Goal: Task Accomplishment & Management: Use online tool/utility

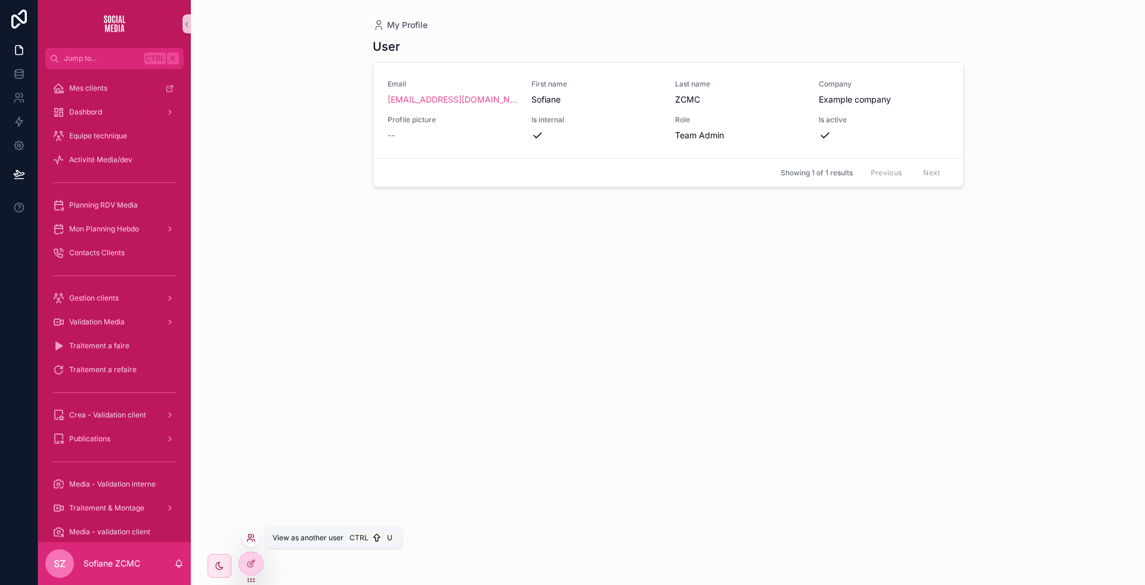
click at [250, 535] on icon at bounding box center [249, 536] width 3 height 3
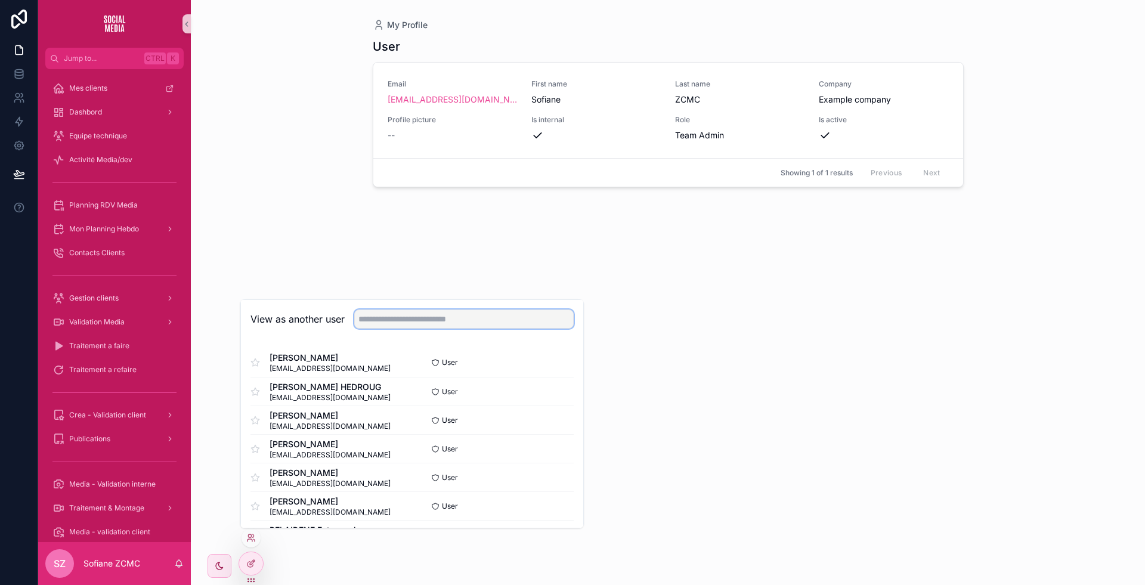
click at [369, 320] on input "text" at bounding box center [464, 319] width 220 height 19
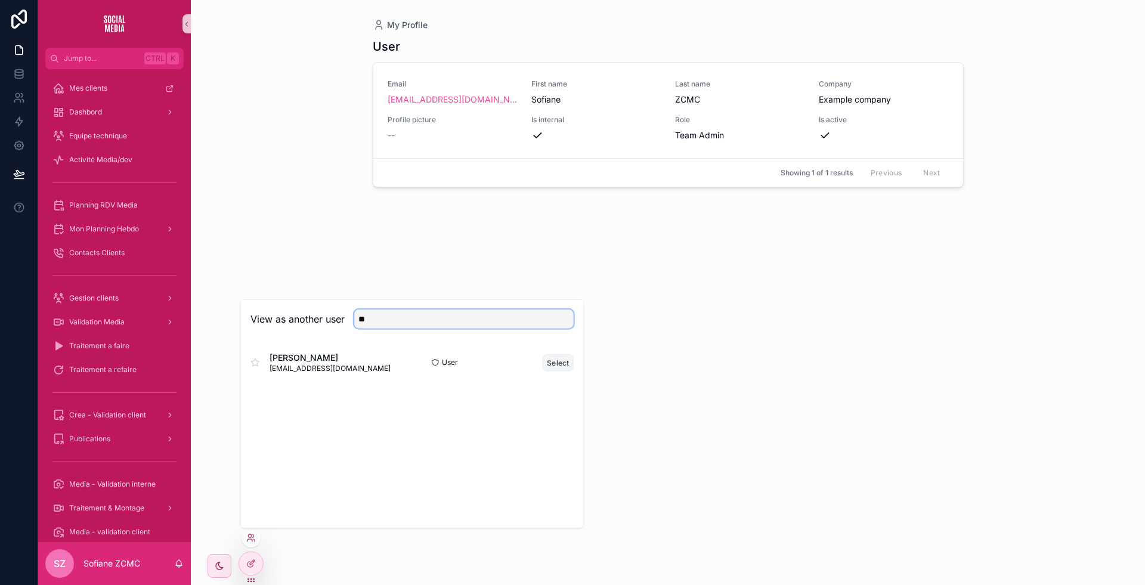
type input "**"
click at [553, 367] on button "Select" at bounding box center [558, 362] width 31 height 17
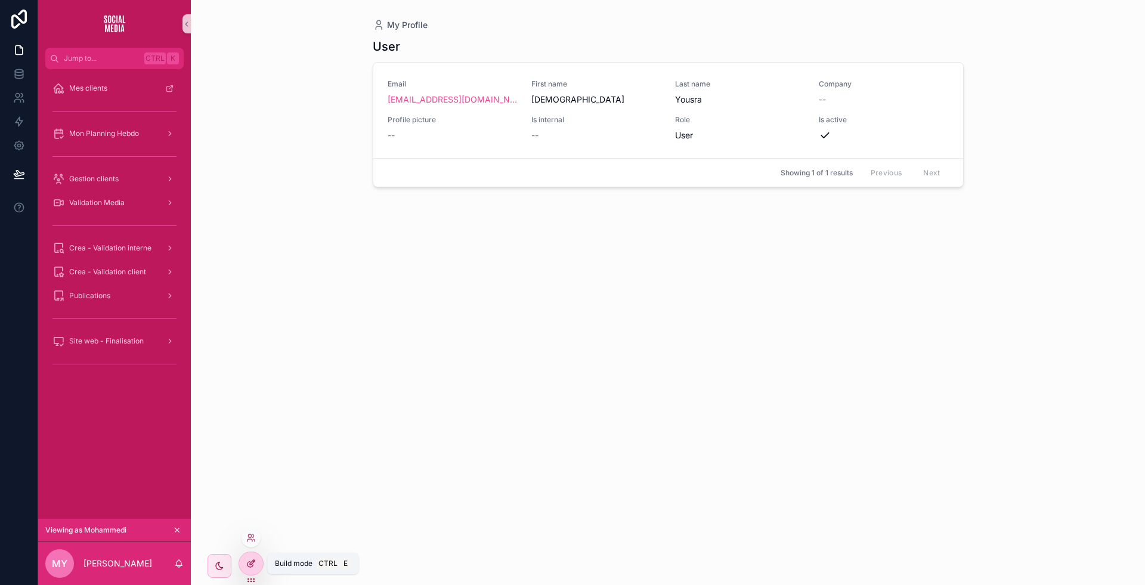
click at [254, 557] on div at bounding box center [251, 563] width 24 height 23
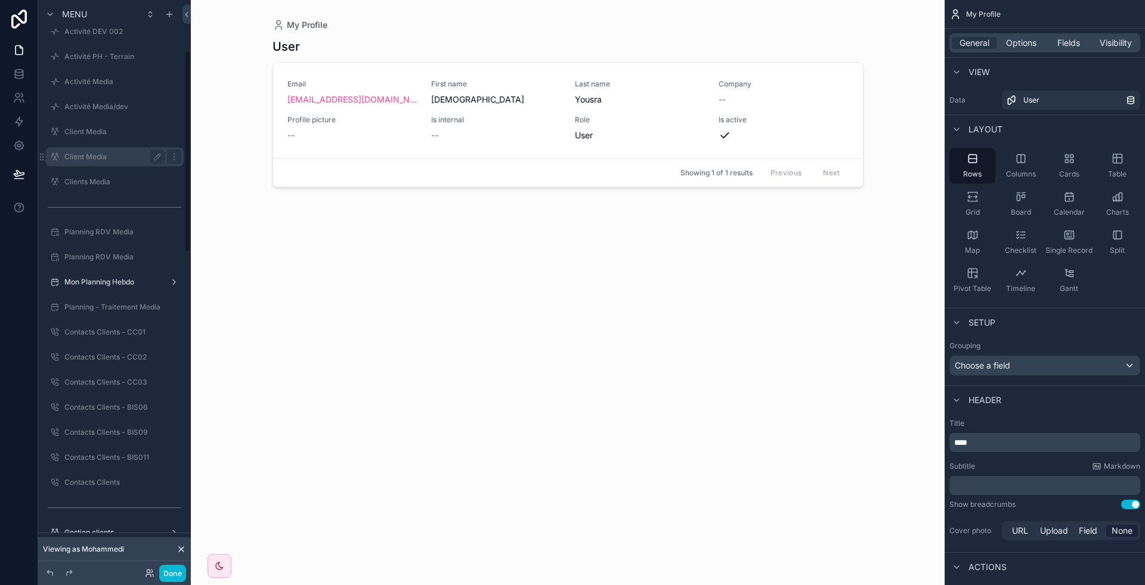
scroll to position [174, 0]
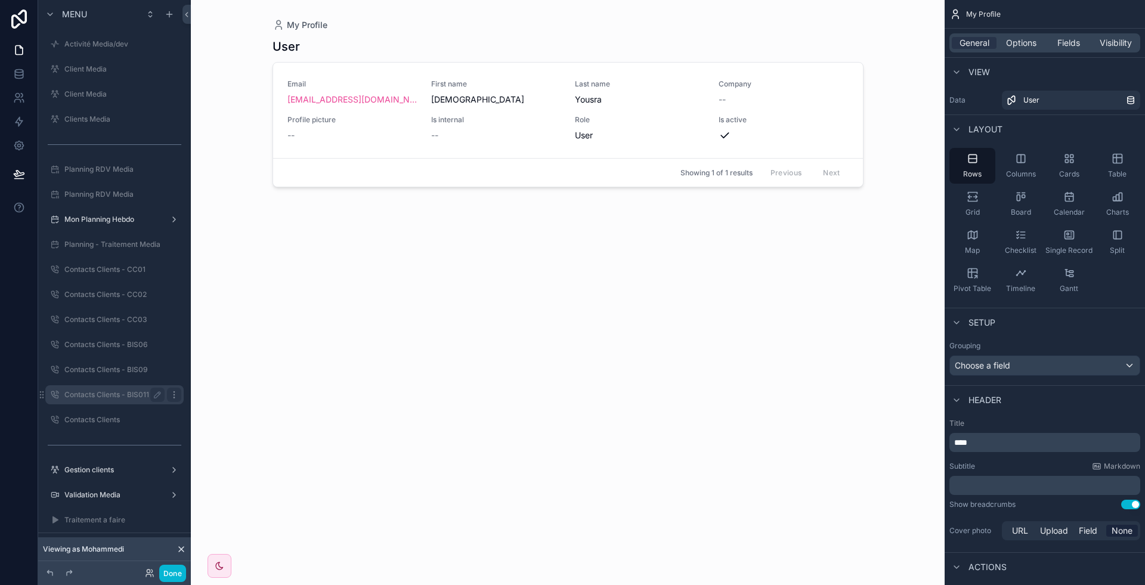
click at [174, 394] on icon "scrollable content" at bounding box center [174, 394] width 1 height 1
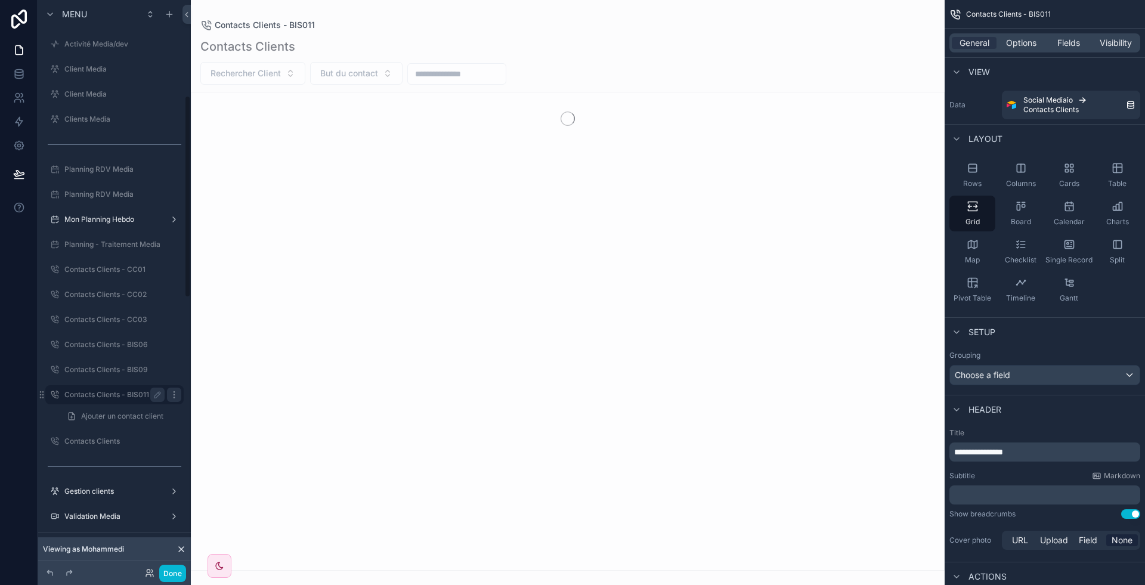
scroll to position [270, 0]
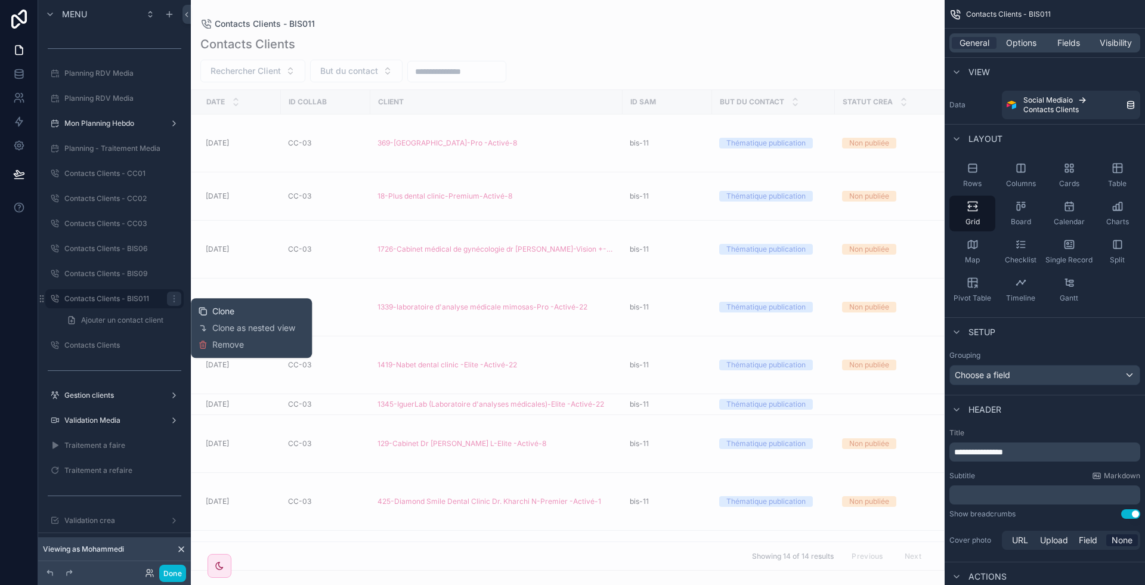
click at [219, 311] on span "Clone" at bounding box center [223, 311] width 22 height 12
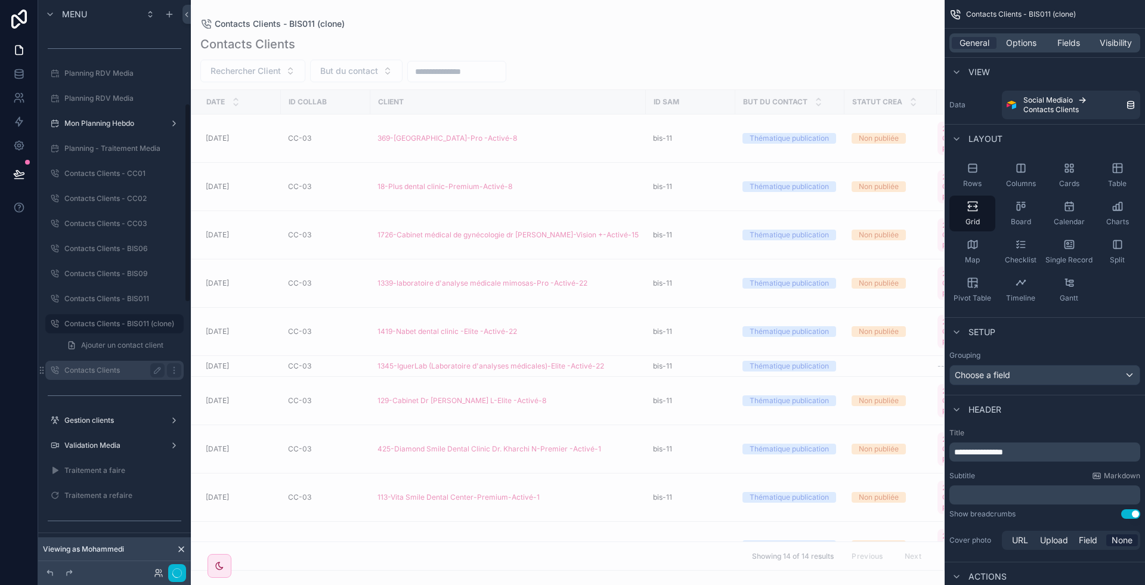
scroll to position [295, 0]
click at [159, 298] on icon "scrollable content" at bounding box center [158, 299] width 6 height 6
click at [136, 298] on input "**********" at bounding box center [104, 299] width 81 height 14
type input "**********"
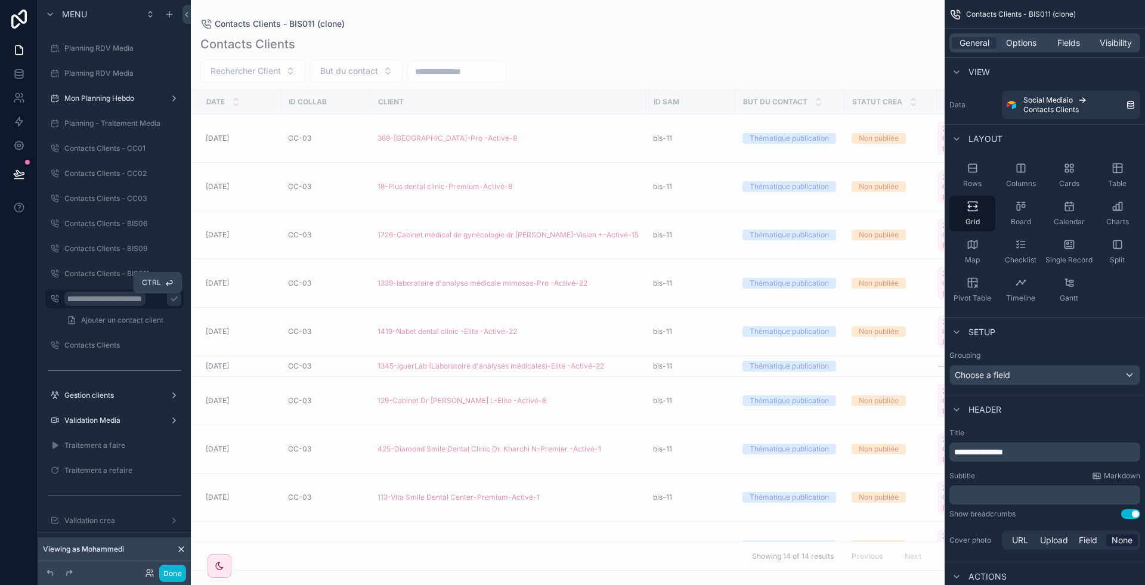
scroll to position [0, 0]
click at [169, 298] on icon "scrollable content" at bounding box center [174, 299] width 10 height 10
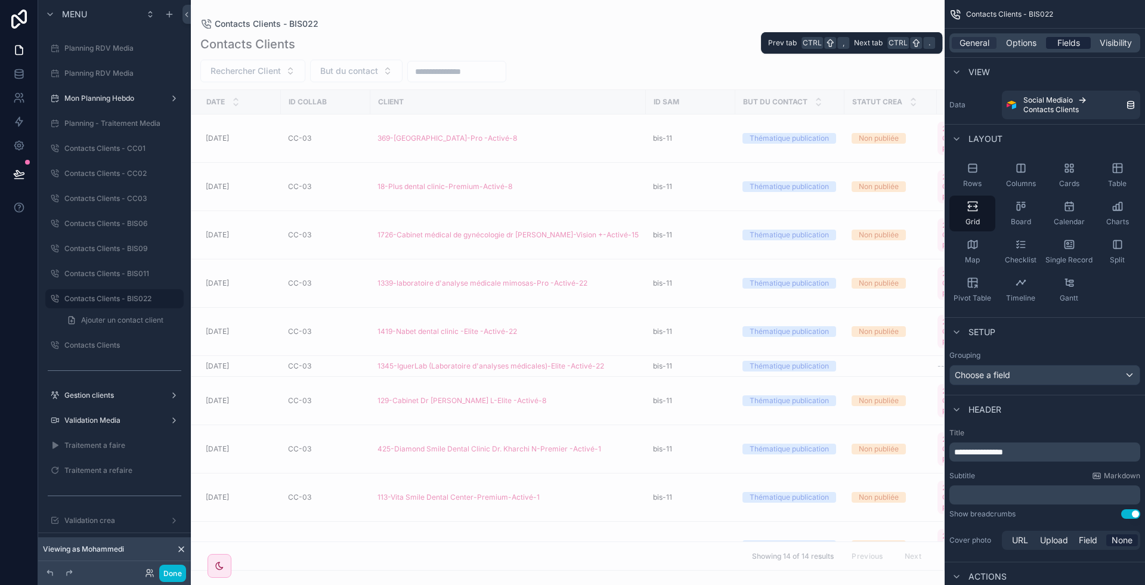
click at [1061, 44] on span "Fields" at bounding box center [1069, 43] width 23 height 12
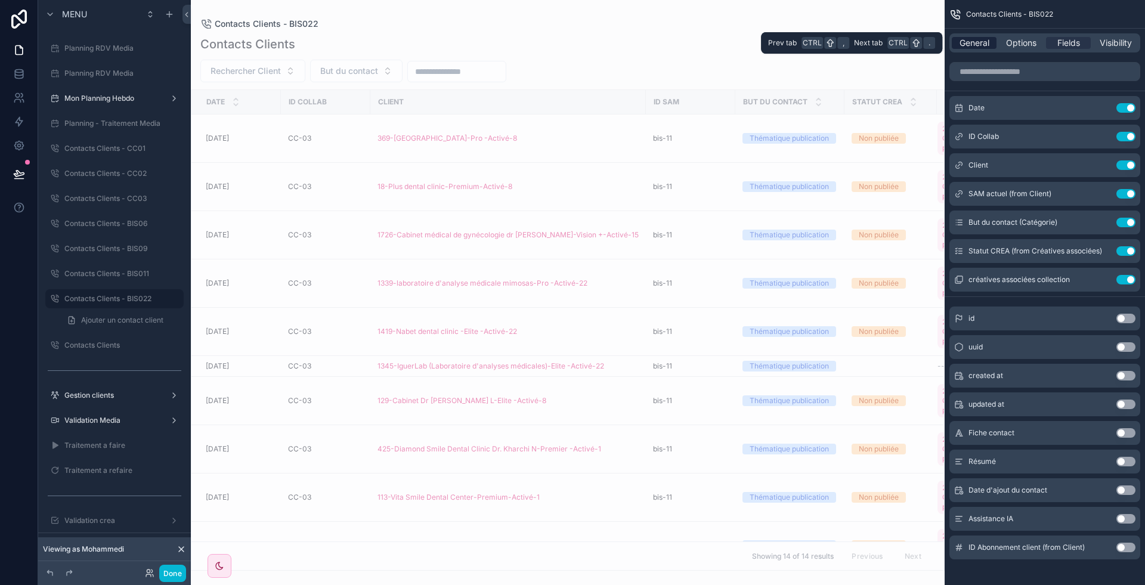
click at [990, 43] on span "General" at bounding box center [975, 43] width 30 height 12
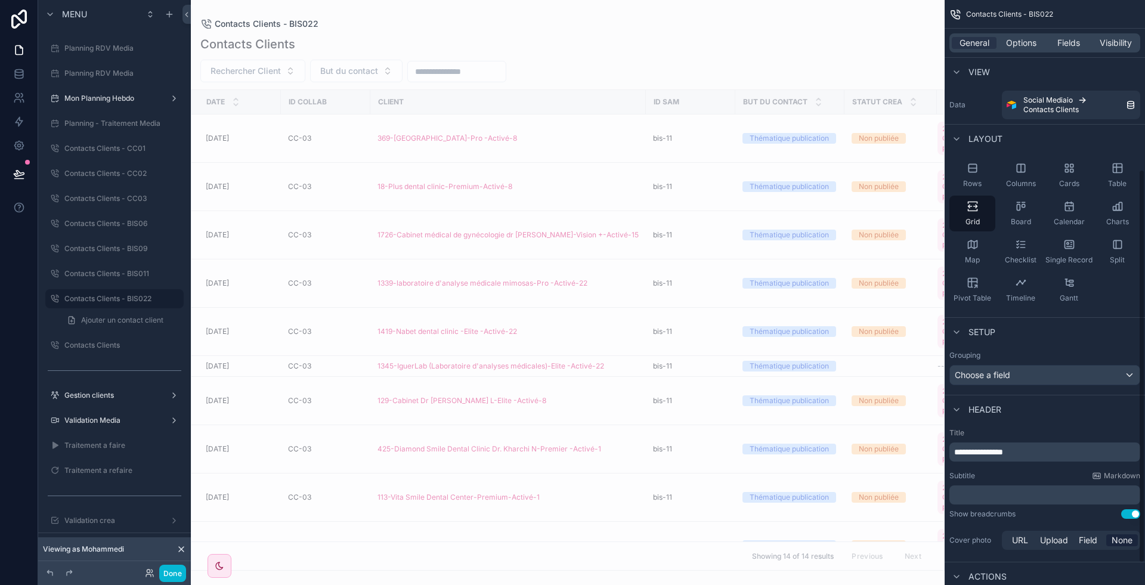
scroll to position [283, 0]
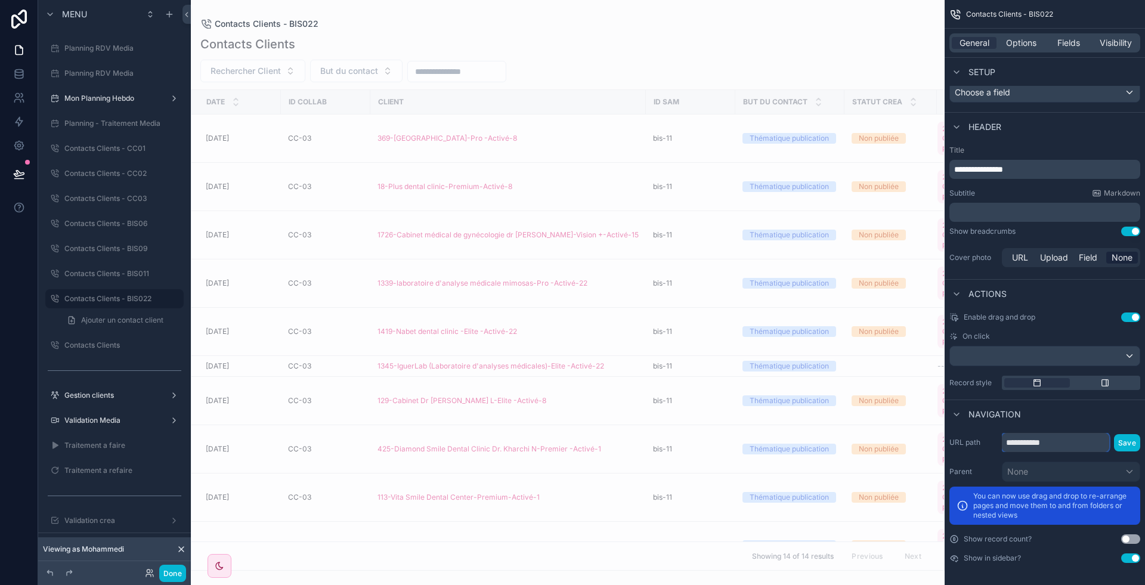
drag, startPoint x: 1056, startPoint y: 444, endPoint x: 1017, endPoint y: 444, distance: 39.4
click at [1017, 444] on input "**********" at bounding box center [1055, 442] width 107 height 19
type input "*****"
click at [1137, 451] on div "URL path ***** Save Parent None You can now use drag and drop to re-arrange pag…" at bounding box center [1045, 498] width 200 height 140
click at [1127, 442] on button "Save" at bounding box center [1127, 442] width 26 height 17
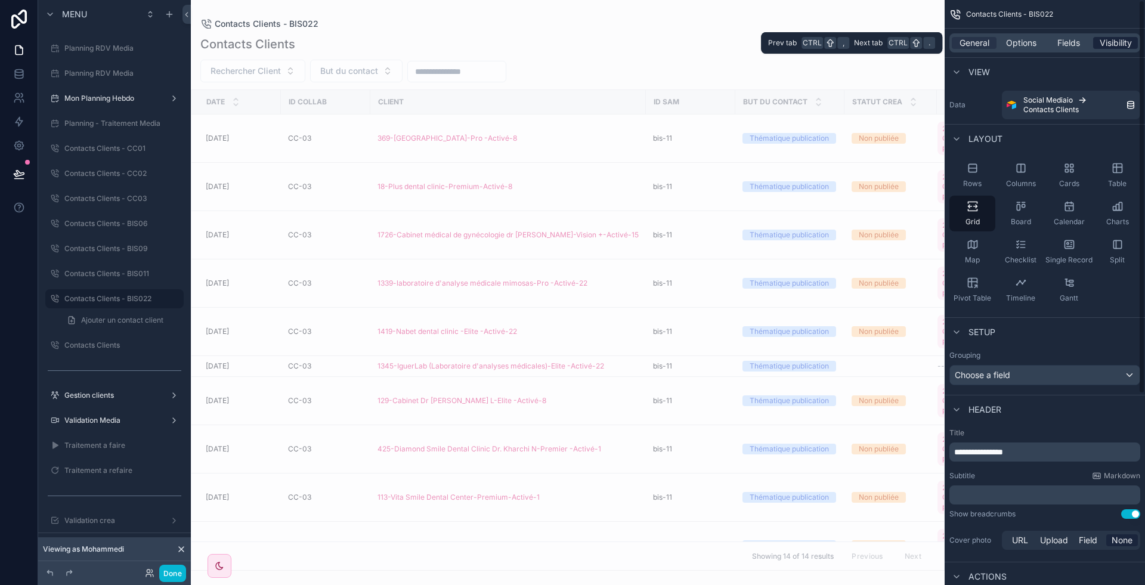
click at [1114, 43] on span "Visibility" at bounding box center [1116, 43] width 32 height 12
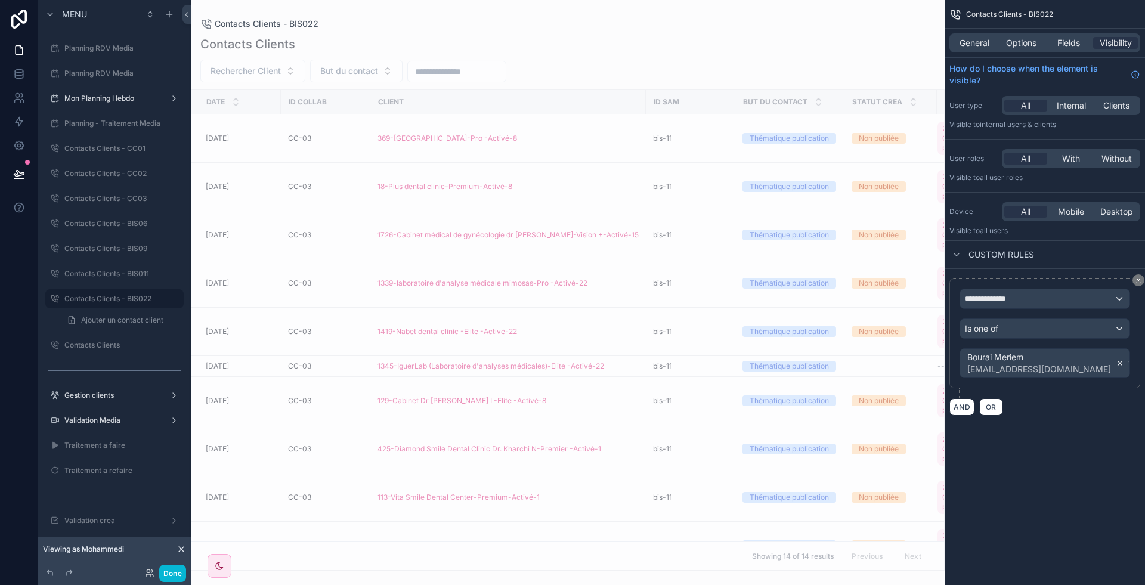
click at [1116, 359] on icon "scrollable content" at bounding box center [1120, 363] width 8 height 8
click at [1076, 359] on div "Value" at bounding box center [1044, 358] width 169 height 19
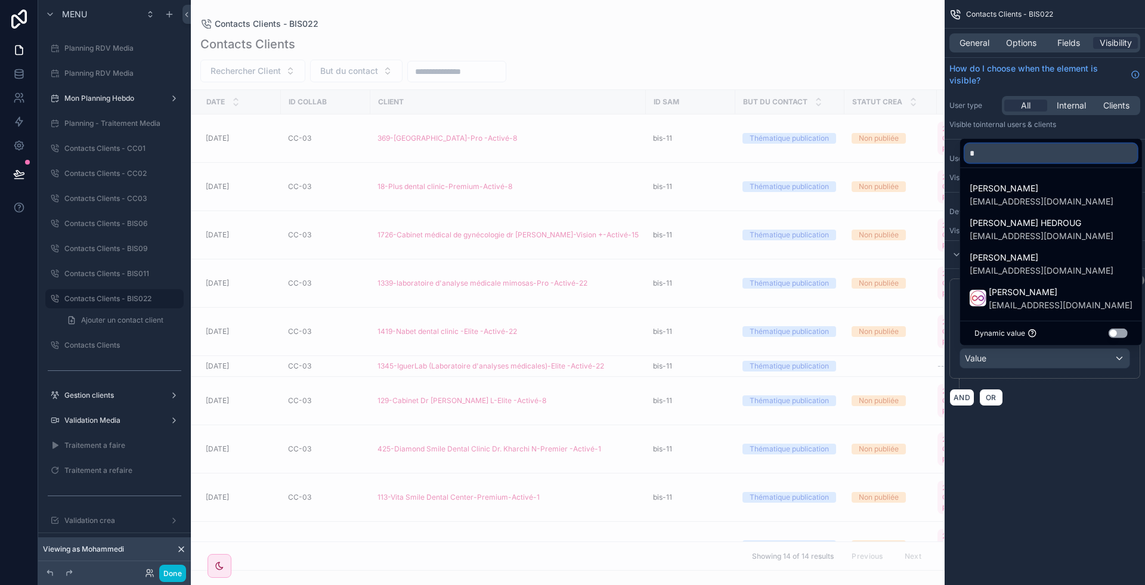
click at [1020, 154] on input "*" at bounding box center [1051, 153] width 172 height 19
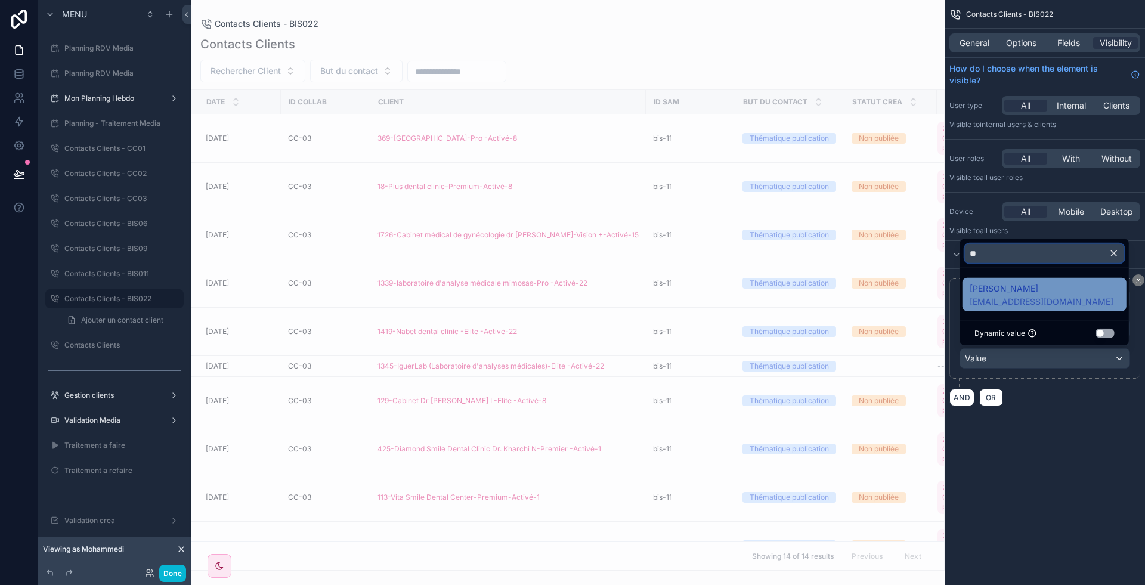
type input "**"
click at [1015, 288] on span "[PERSON_NAME]" at bounding box center [1042, 289] width 144 height 14
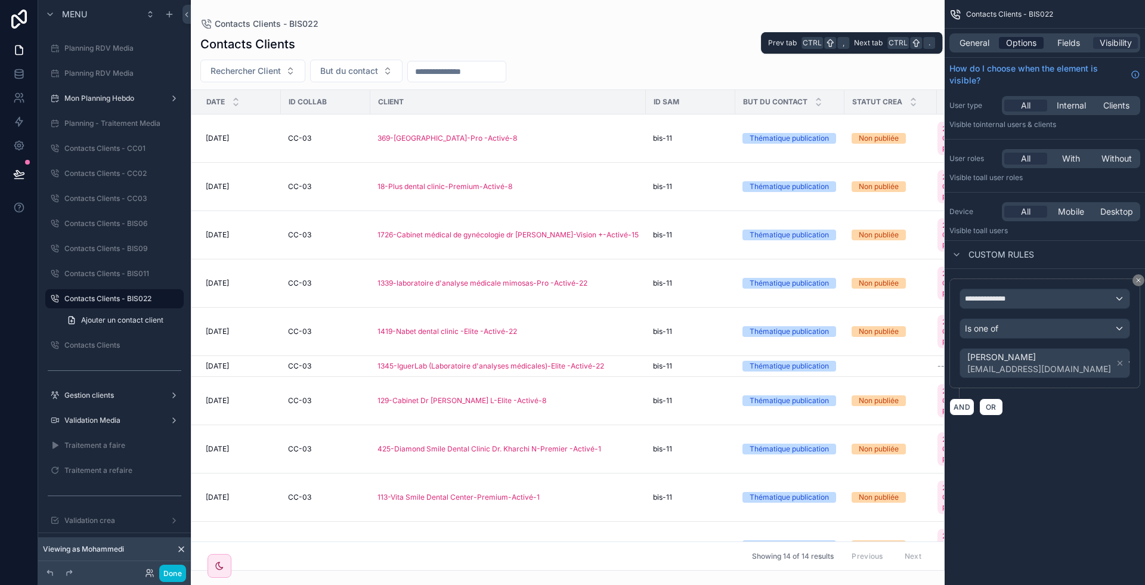
click at [1018, 45] on span "Options" at bounding box center [1021, 43] width 30 height 12
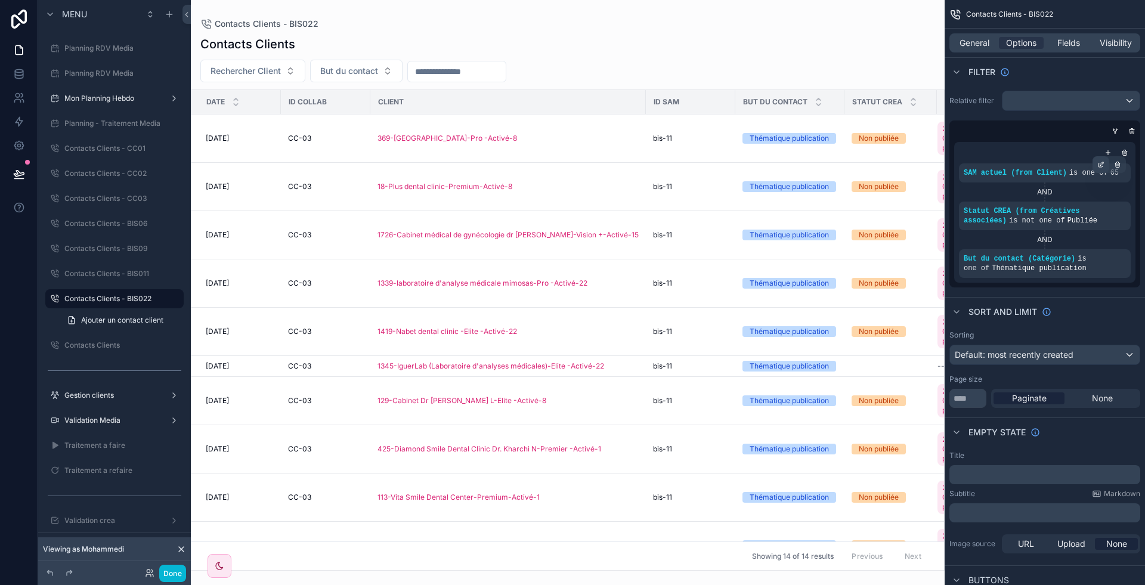
click at [1101, 161] on icon "scrollable content" at bounding box center [1101, 164] width 7 height 7
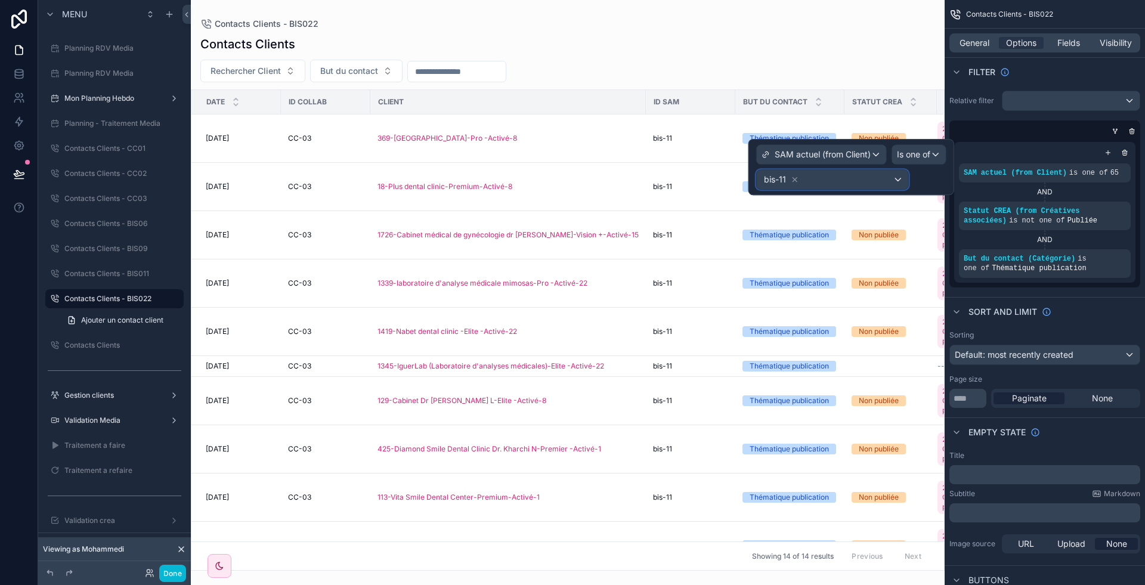
click at [846, 175] on div "bis-11" at bounding box center [833, 179] width 152 height 19
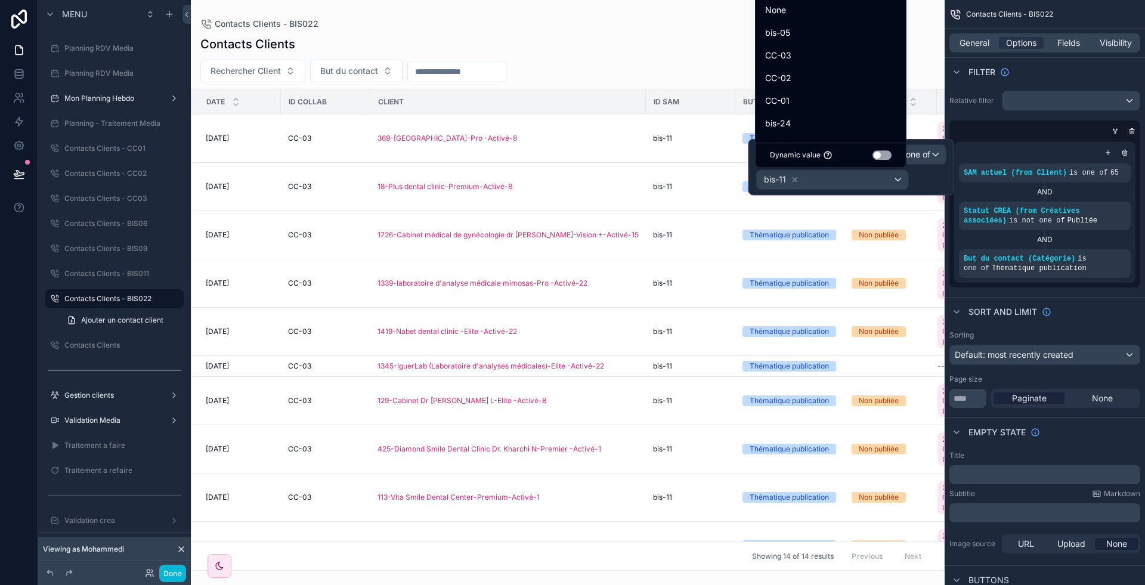
click at [795, 91] on div "SAM actuel (from Client) Is one of bis-11 None bis-05 CC-03 CC-02 CC-01 bis-24 …" at bounding box center [572, 292] width 1145 height 585
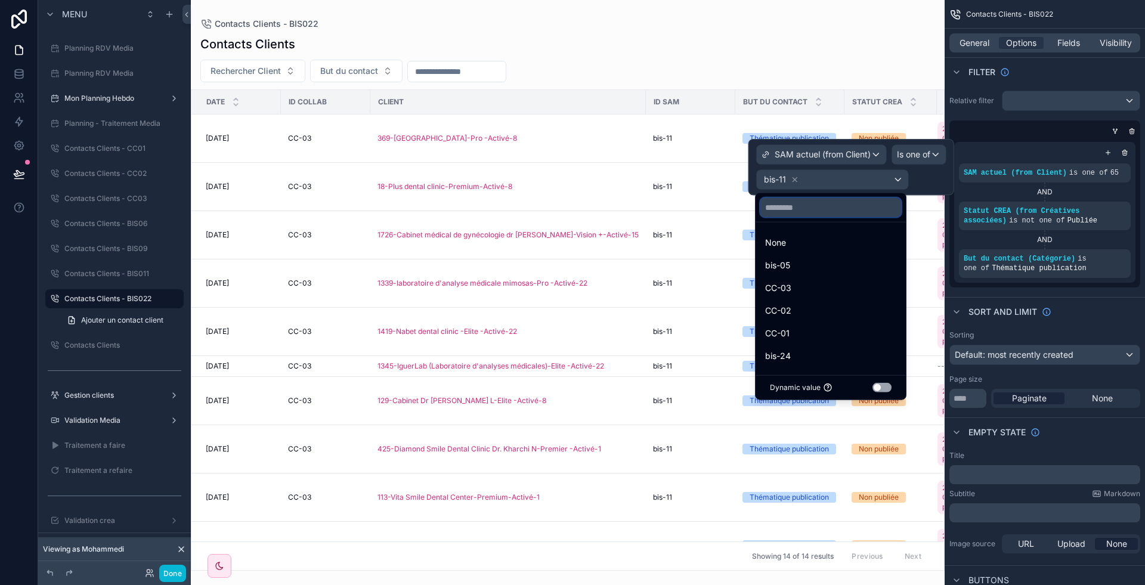
click at [786, 206] on input "text" at bounding box center [831, 207] width 141 height 19
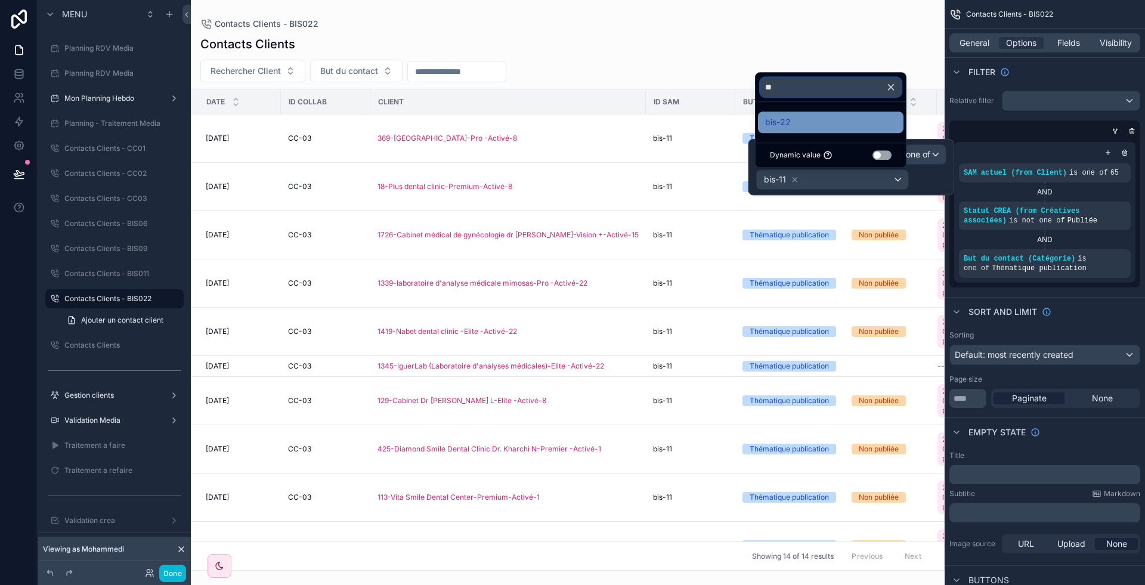
type input "**"
click at [806, 121] on div "bis-22" at bounding box center [830, 122] width 131 height 14
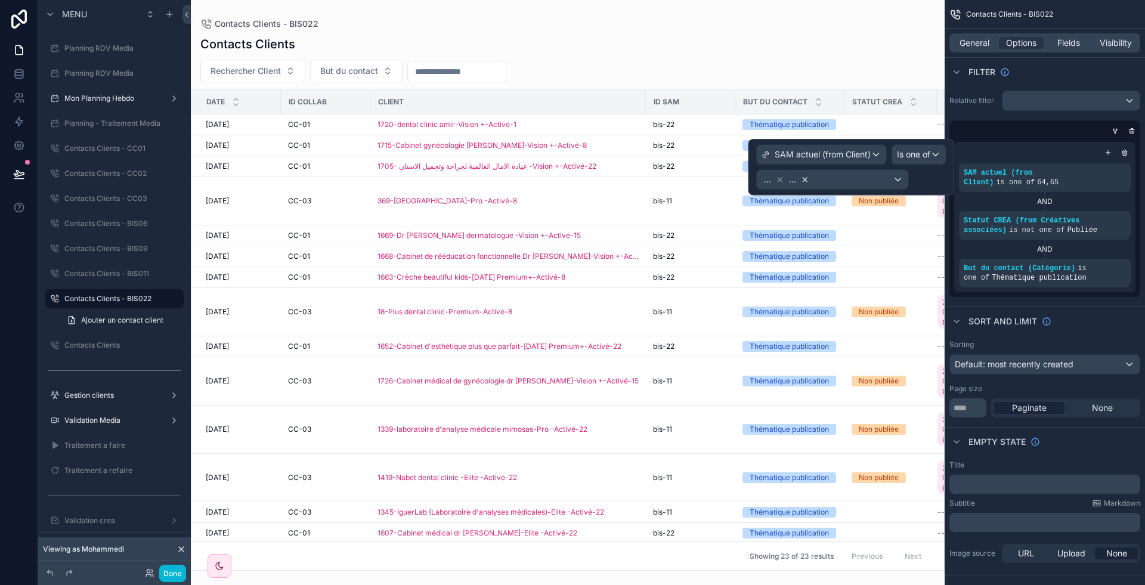
click at [804, 178] on span "... ..." at bounding box center [787, 179] width 50 height 17
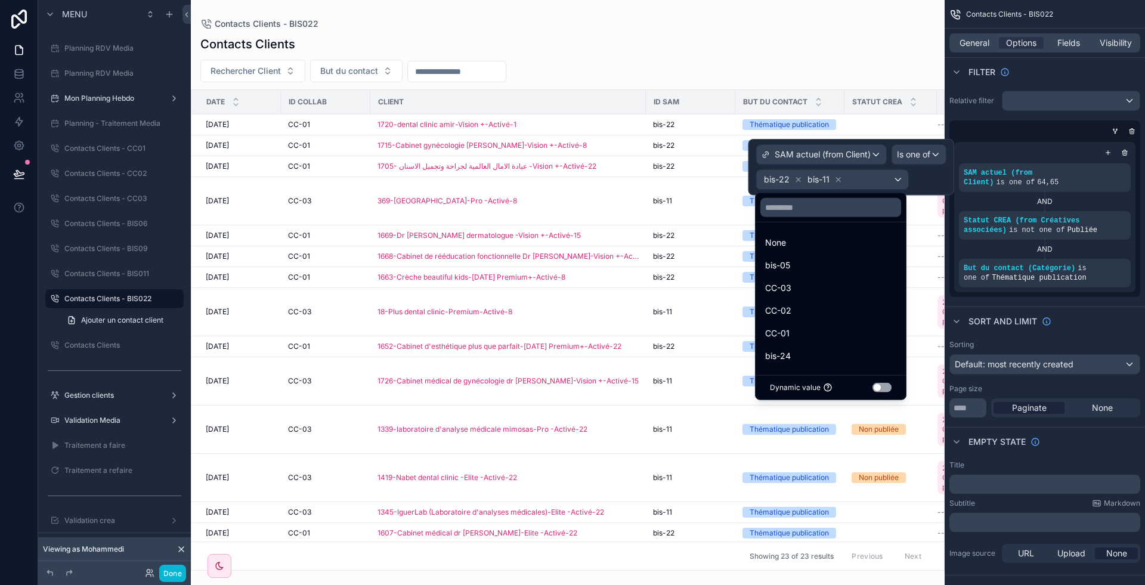
click at [837, 177] on div at bounding box center [852, 167] width 206 height 56
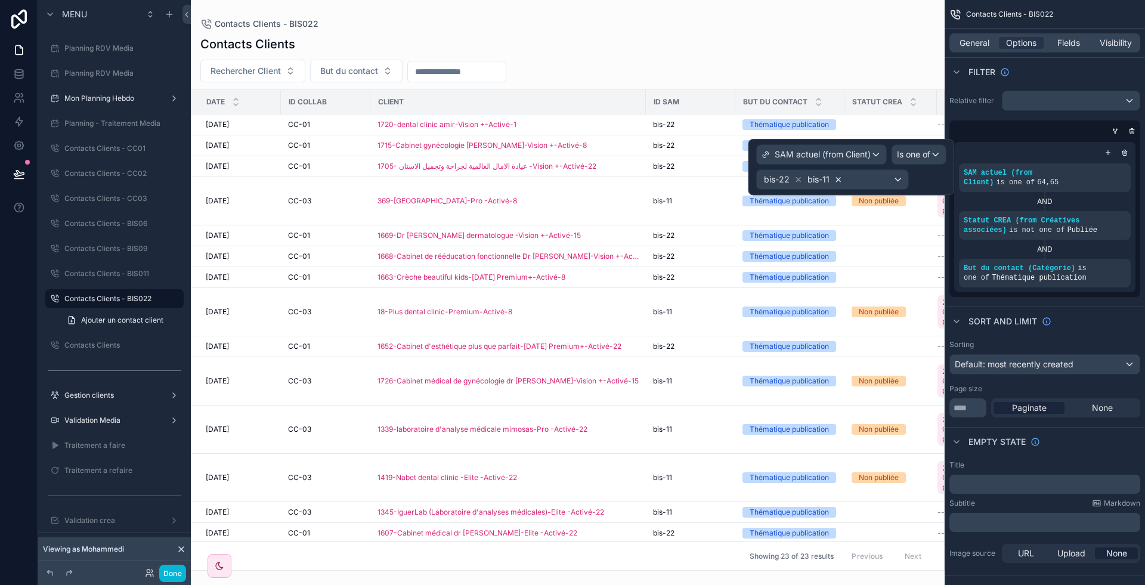
click at [838, 177] on icon at bounding box center [839, 179] width 8 height 8
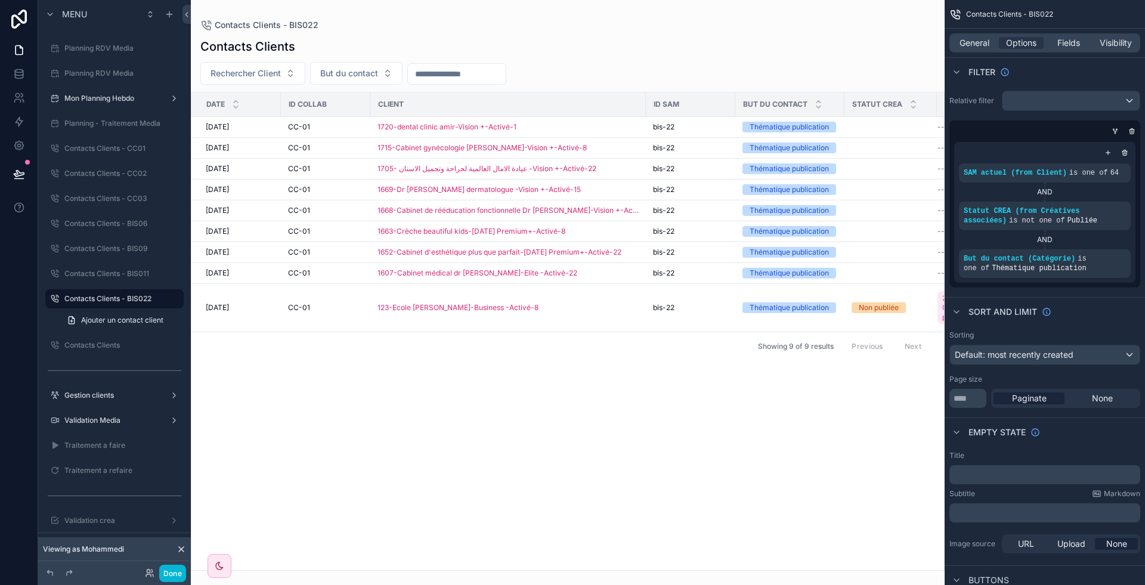
click at [803, 38] on div "scrollable content" at bounding box center [568, 292] width 754 height 585
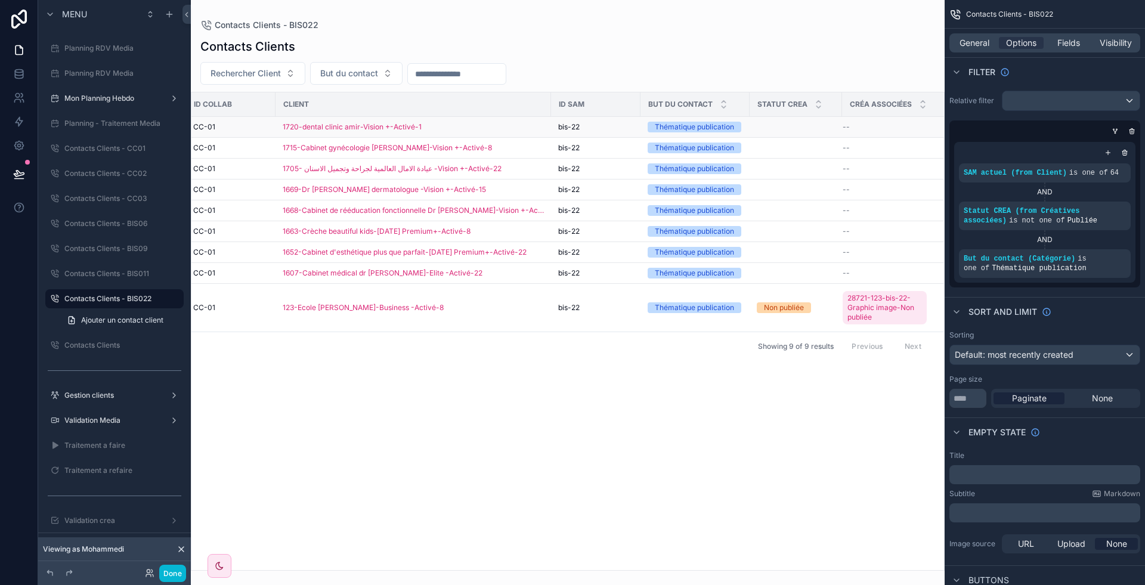
click at [614, 128] on div "bis-22" at bounding box center [595, 127] width 75 height 10
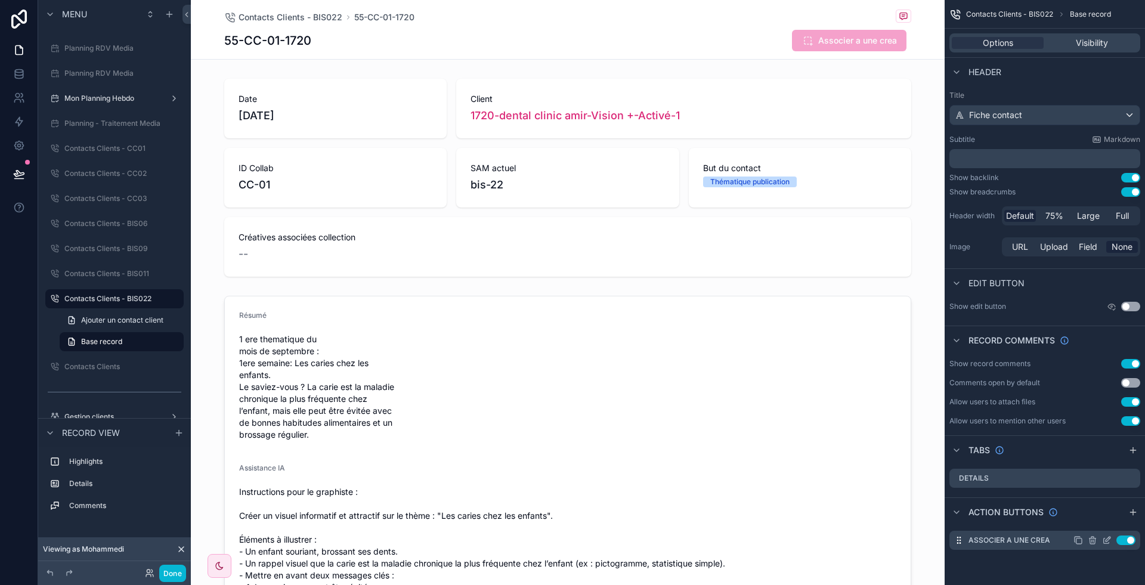
click at [1106, 537] on icon "scrollable content" at bounding box center [1107, 541] width 10 height 10
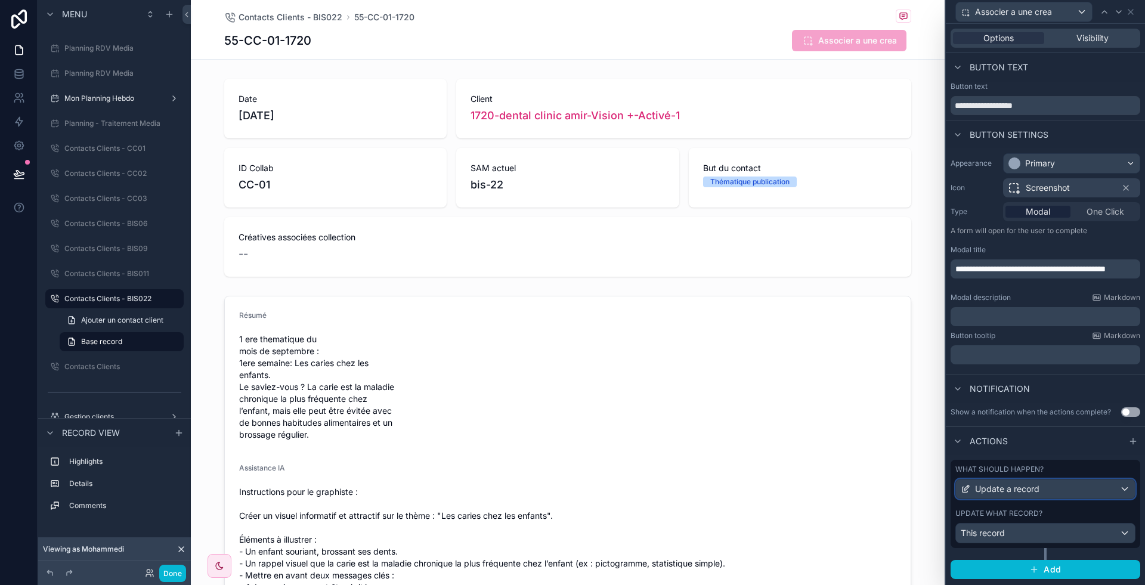
click at [1061, 483] on div "Update a record" at bounding box center [1045, 489] width 179 height 19
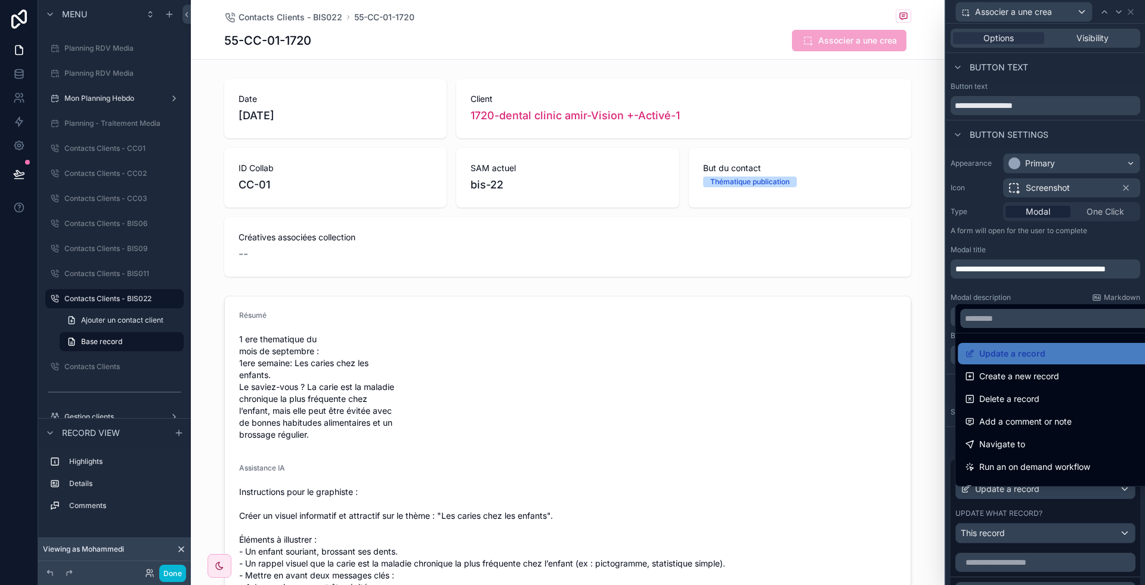
click at [1041, 507] on div at bounding box center [1045, 292] width 199 height 585
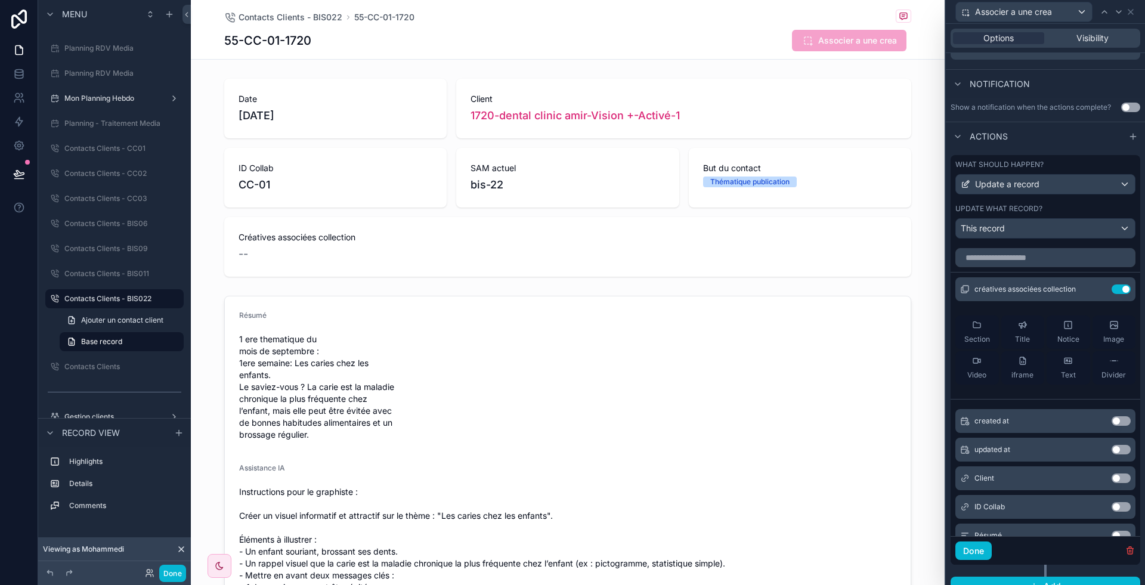
scroll to position [306, 0]
click at [1096, 289] on icon at bounding box center [1098, 287] width 5 height 5
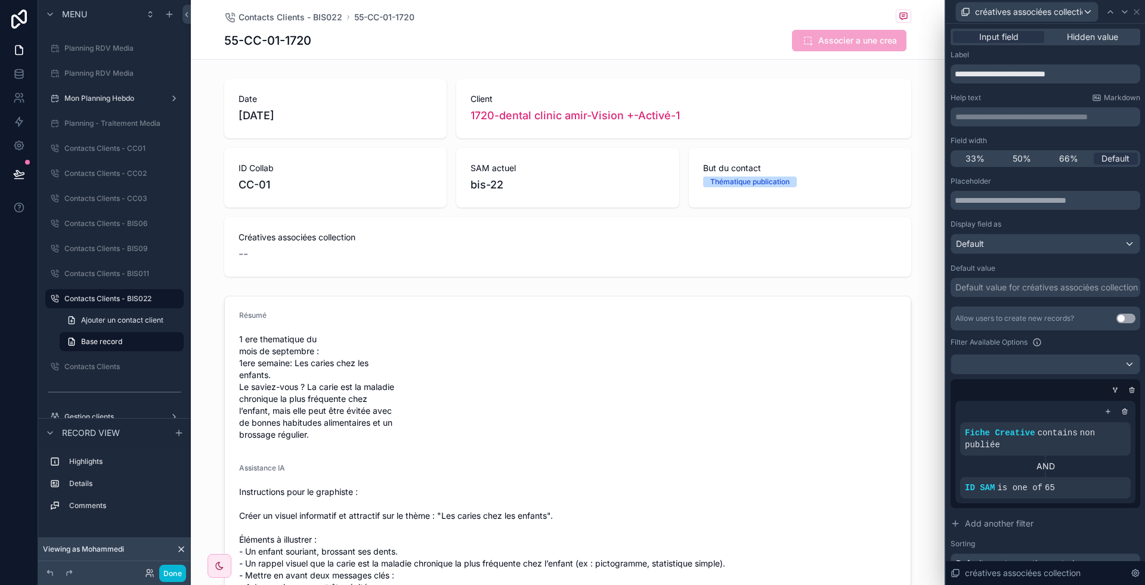
scroll to position [82, 0]
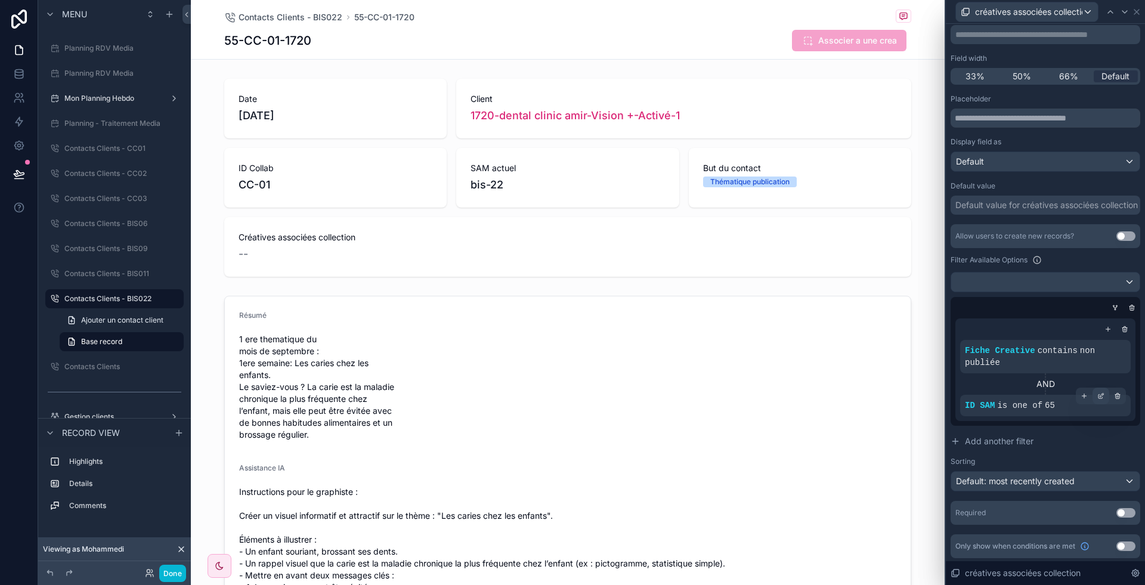
click at [1093, 396] on div at bounding box center [1101, 396] width 17 height 17
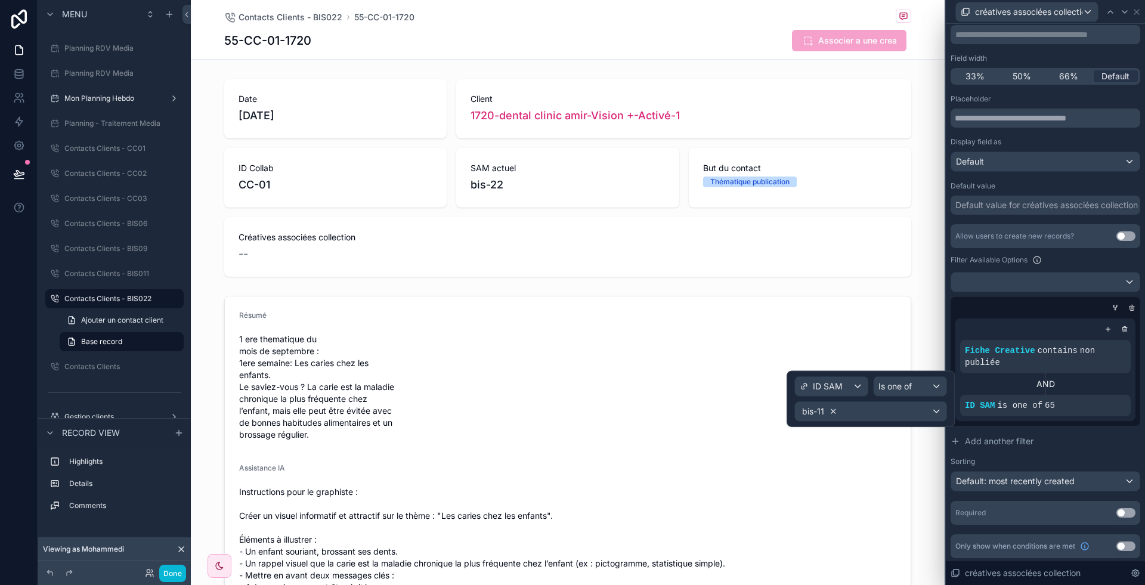
click at [832, 409] on icon at bounding box center [834, 411] width 4 height 4
click at [854, 409] on div "Some value" at bounding box center [871, 411] width 152 height 19
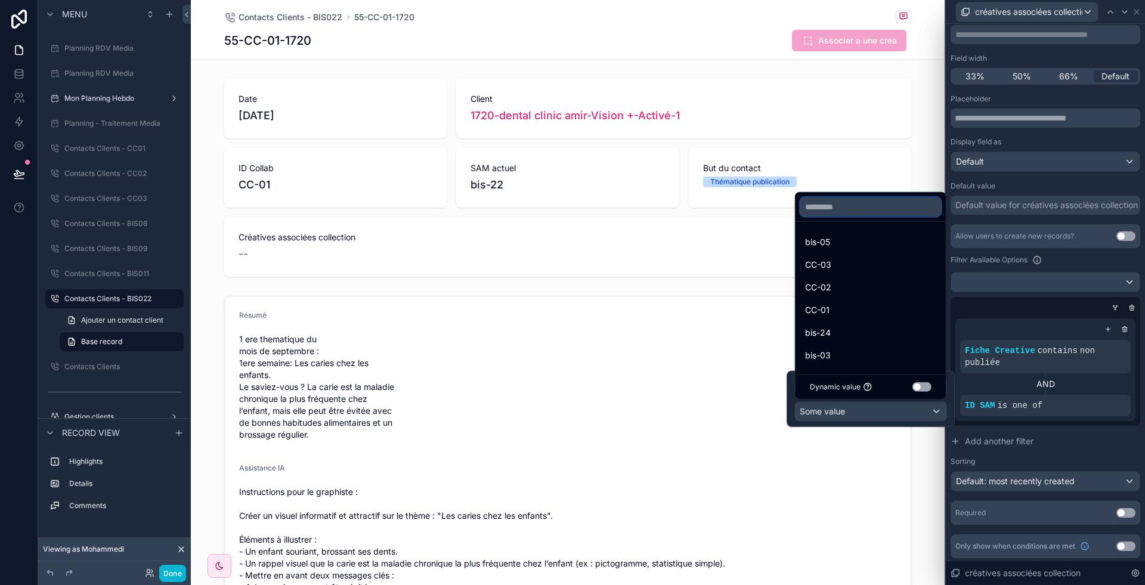
click at [849, 208] on input "text" at bounding box center [871, 206] width 141 height 19
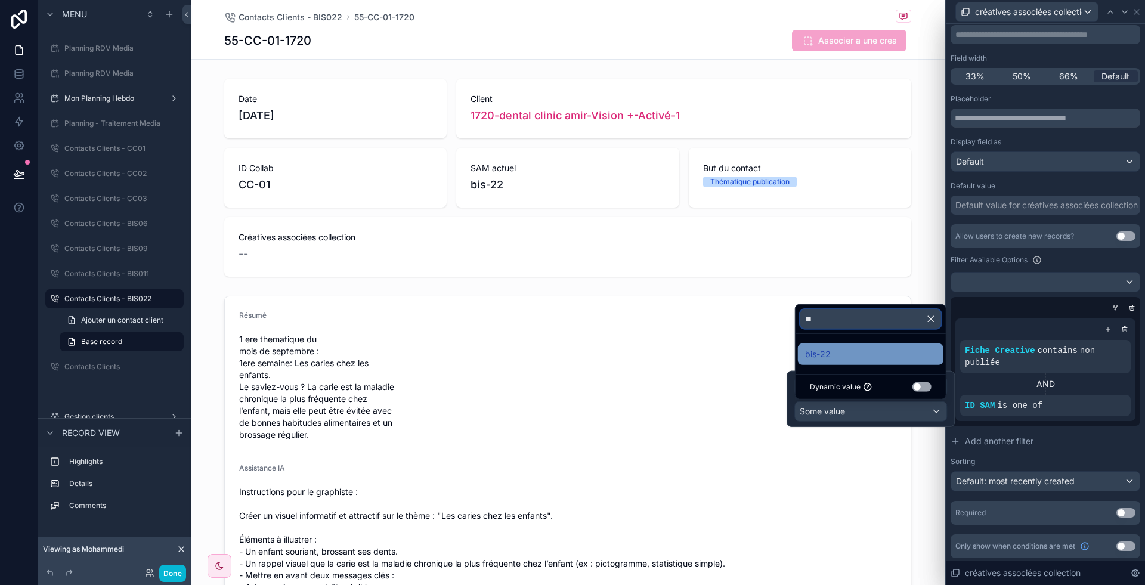
type input "**"
click at [842, 353] on div "bis-22" at bounding box center [870, 354] width 131 height 14
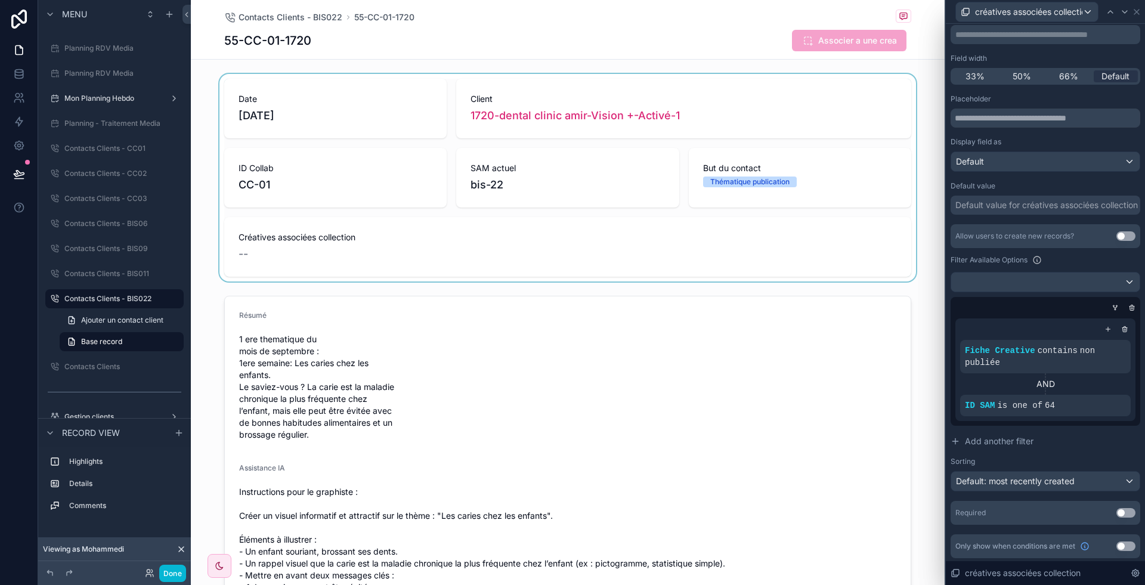
click at [923, 259] on div "scrollable content" at bounding box center [568, 178] width 754 height 208
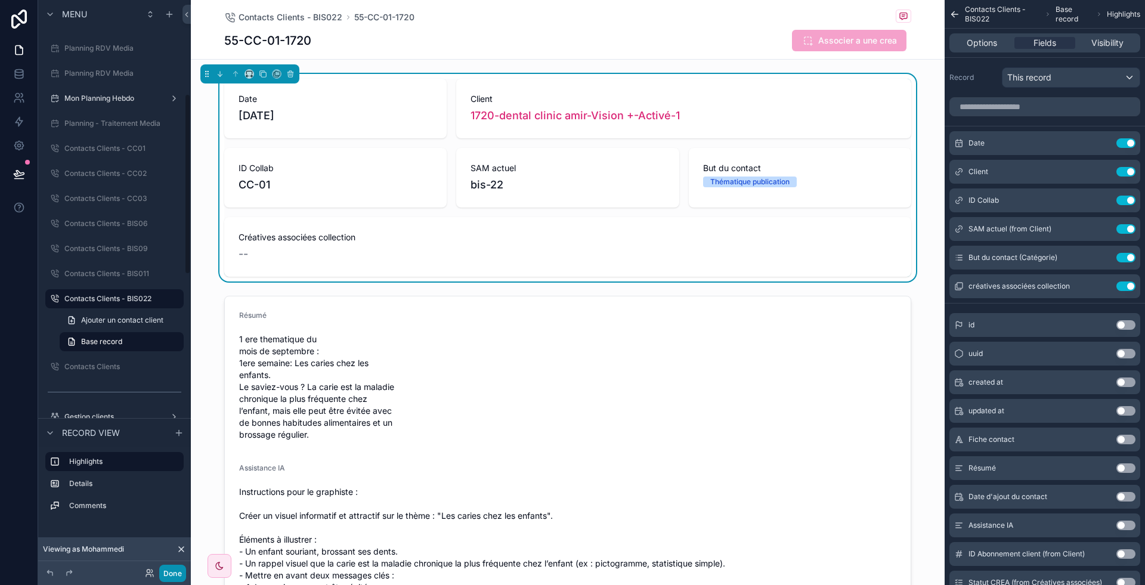
click at [170, 567] on button "Done" at bounding box center [172, 573] width 27 height 17
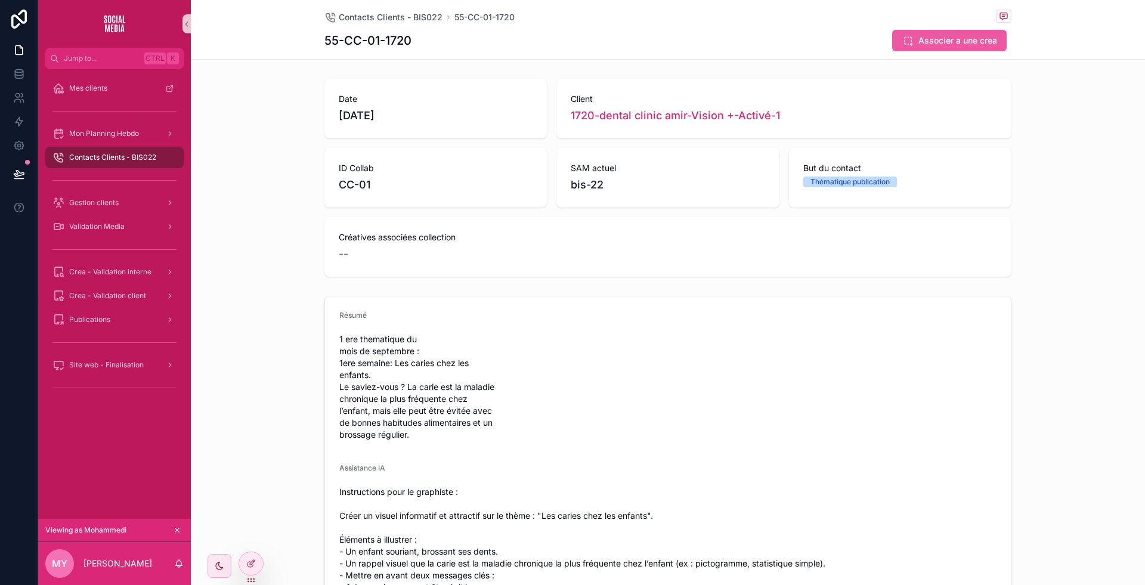
click at [931, 39] on span "Associer a une crea" at bounding box center [958, 41] width 79 height 12
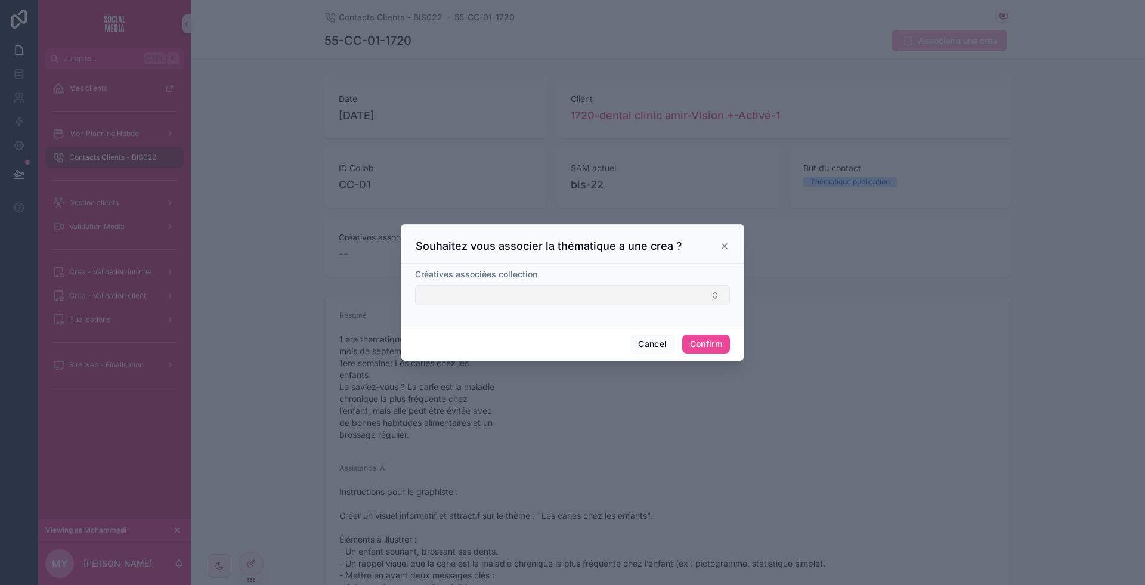
click at [564, 288] on button "Select Button" at bounding box center [572, 295] width 315 height 20
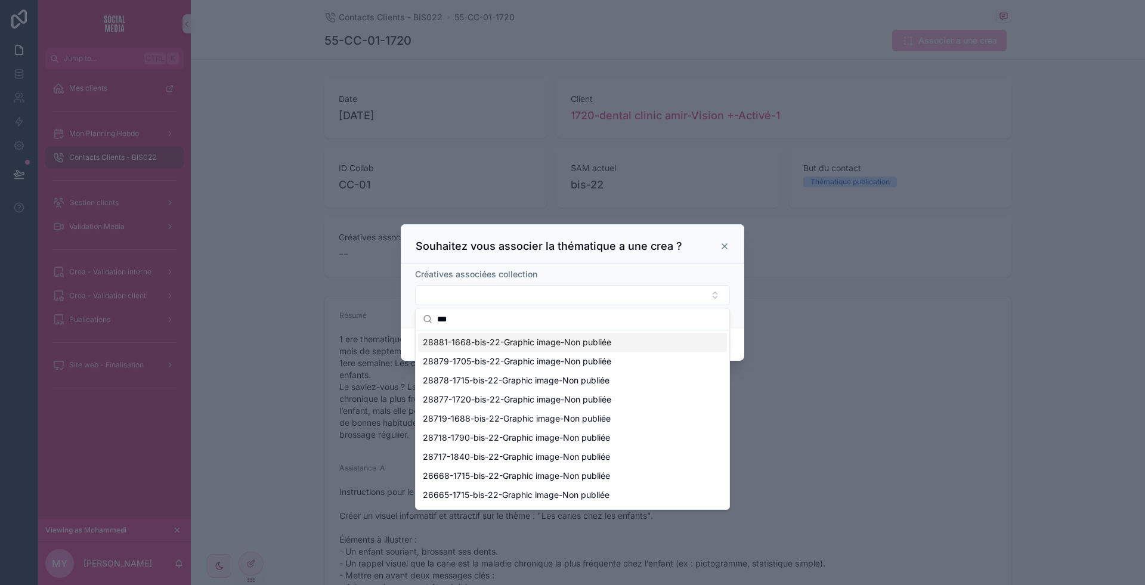
type input "****"
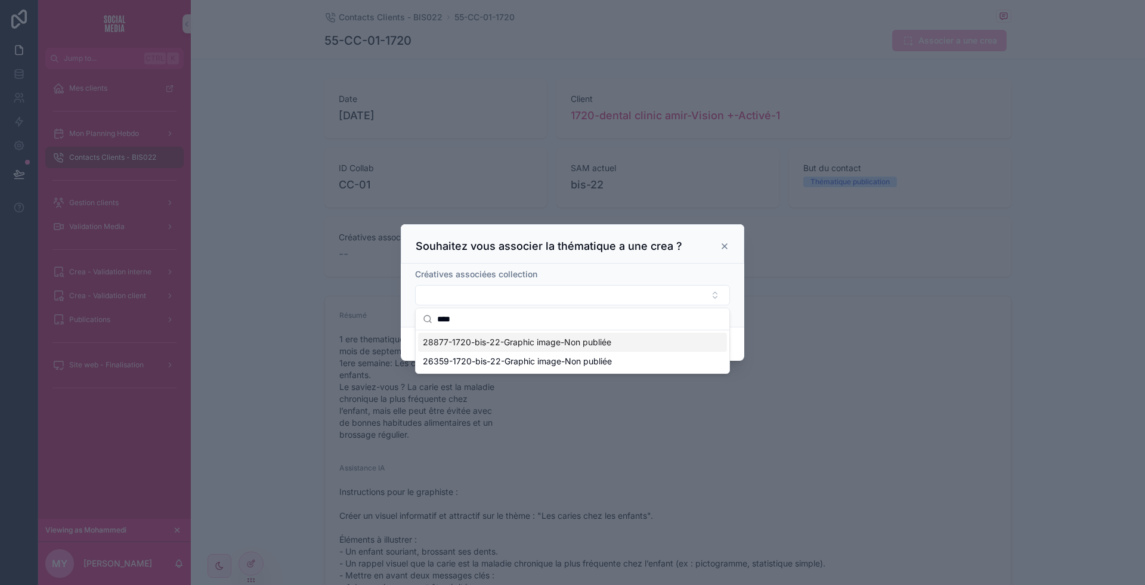
click at [496, 317] on input "****" at bounding box center [579, 318] width 285 height 21
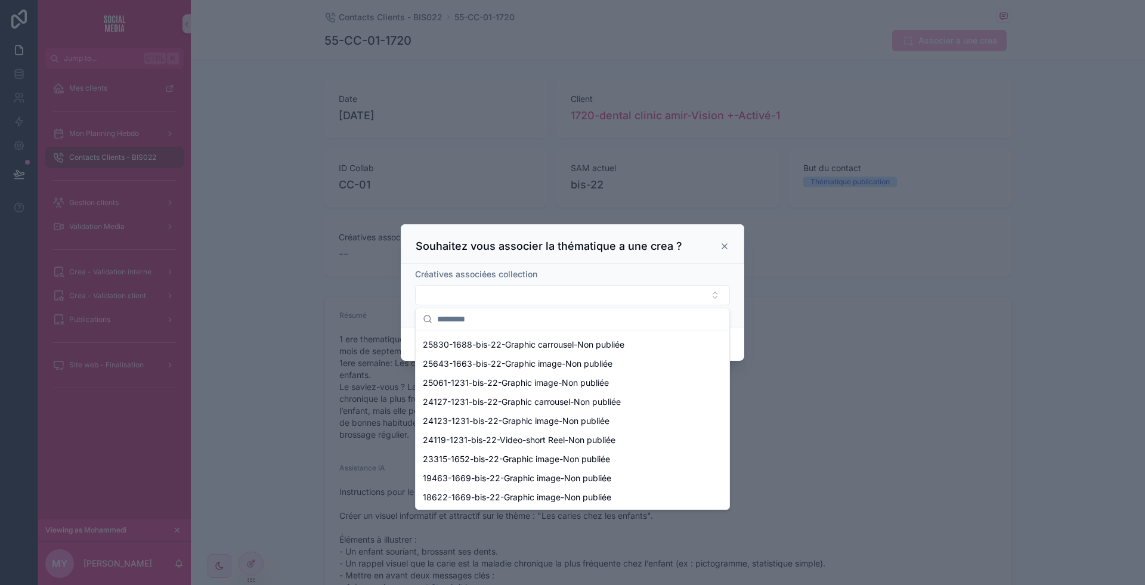
scroll to position [0, 0]
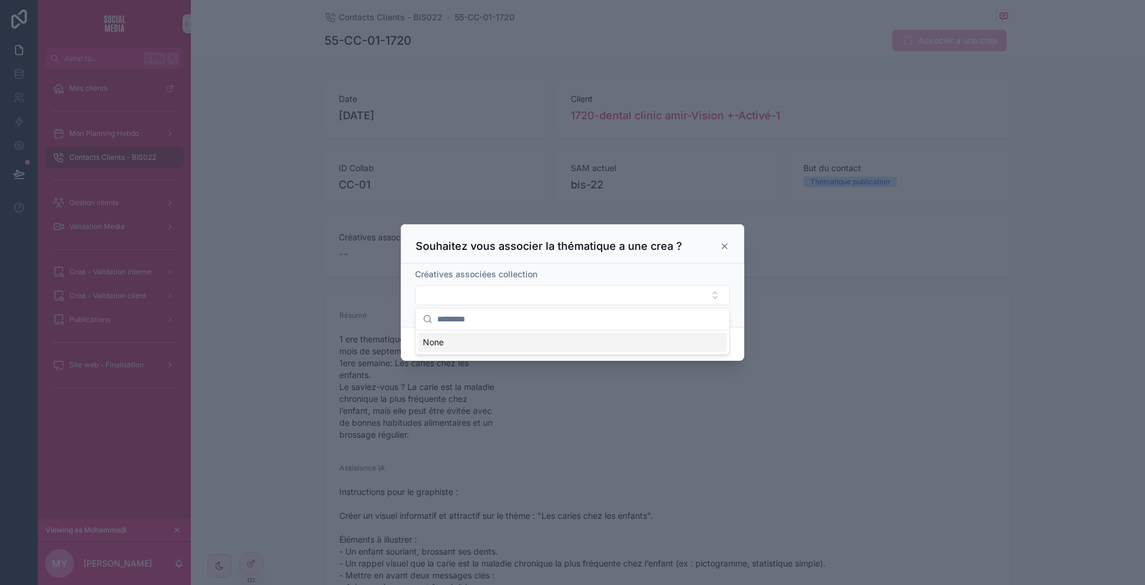
click at [721, 248] on icon at bounding box center [725, 247] width 10 height 10
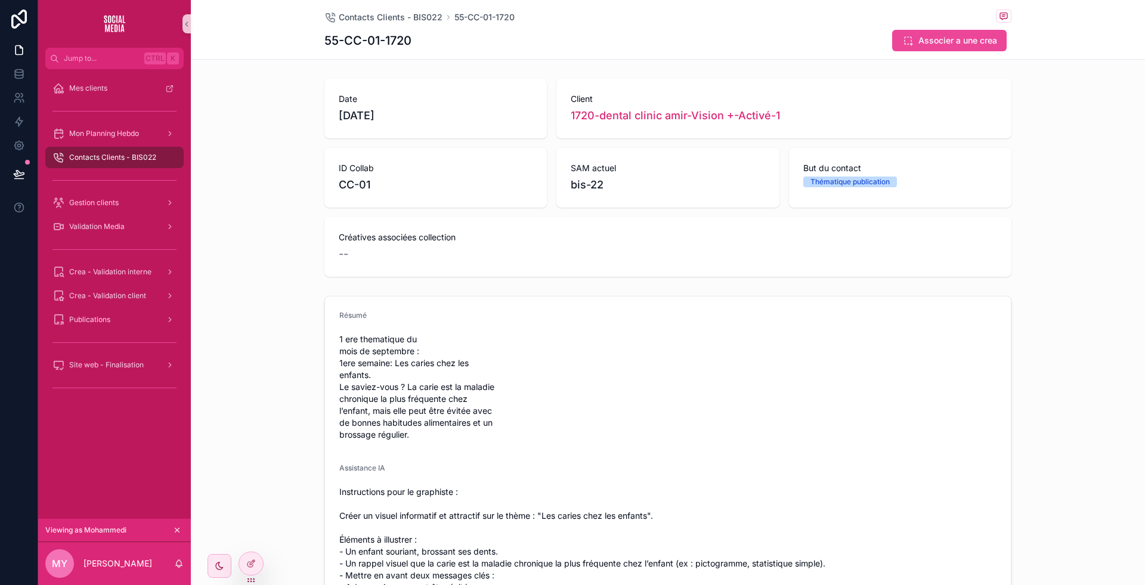
click at [115, 153] on span "Contacts Clients - BIS022" at bounding box center [112, 158] width 87 height 10
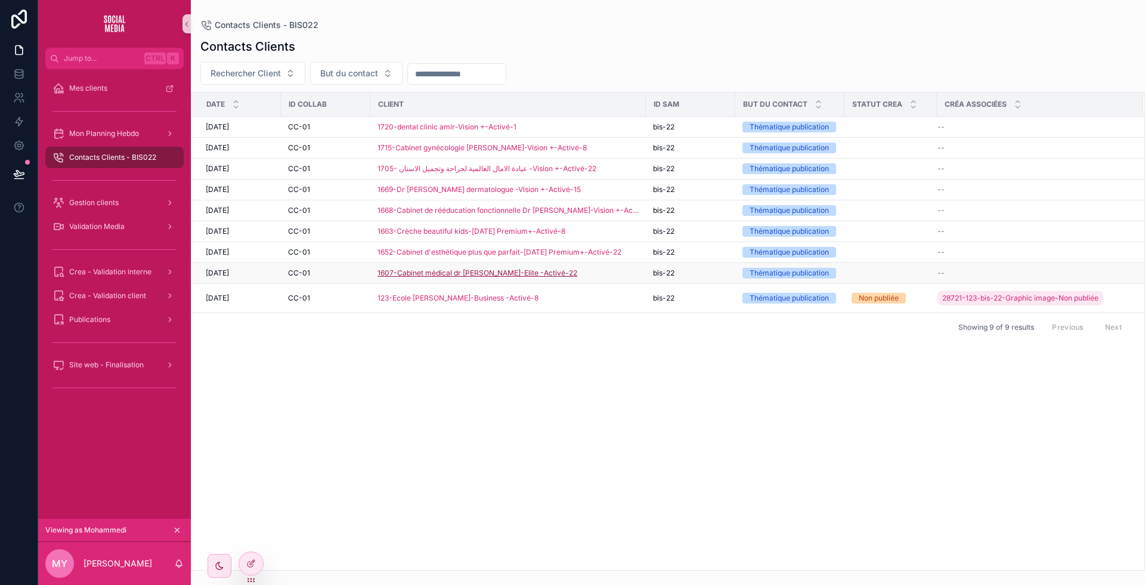
click at [509, 270] on span "1607-Cabinet médical dr [PERSON_NAME]-Elite -Activé-22" at bounding box center [478, 273] width 200 height 10
click at [515, 268] on span "1607-Cabinet médical dr [PERSON_NAME]-Elite -Activé-22" at bounding box center [478, 273] width 200 height 10
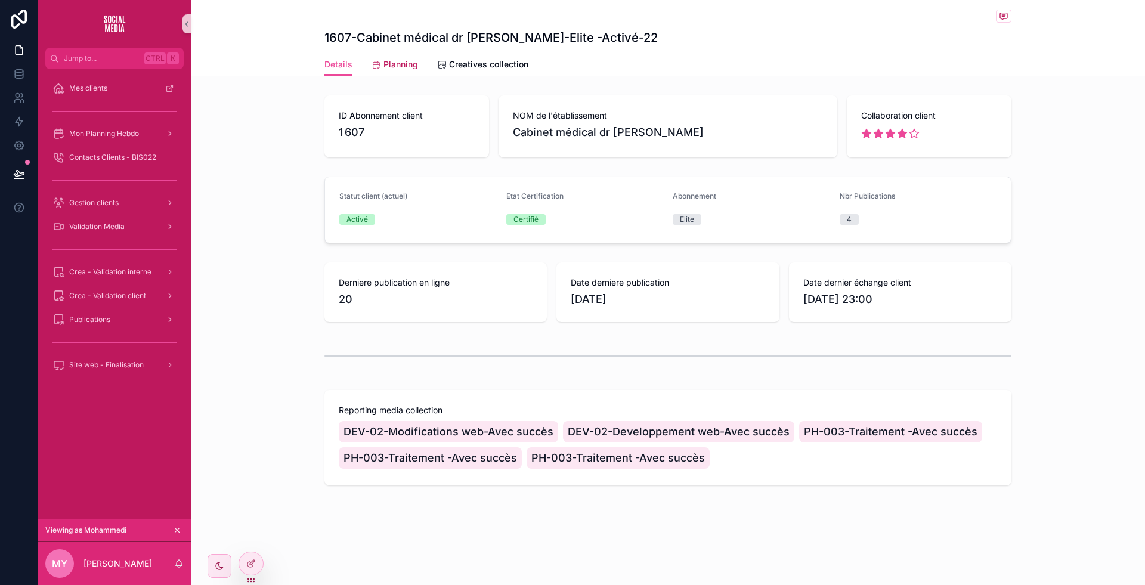
click at [397, 61] on span "Planning" at bounding box center [401, 64] width 35 height 12
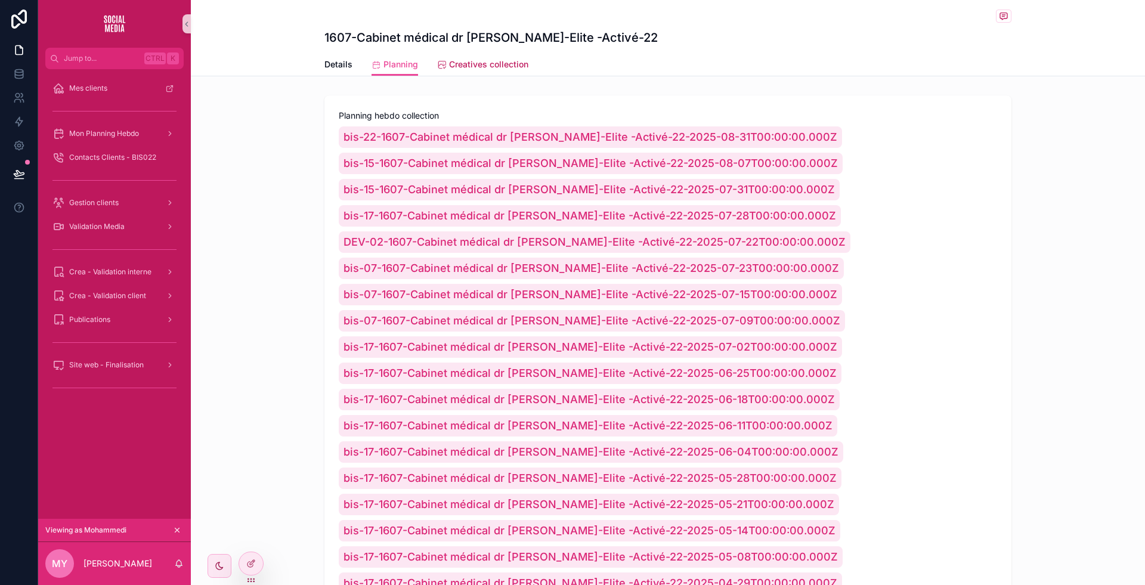
click at [512, 71] on link "Creatives collection" at bounding box center [482, 66] width 91 height 24
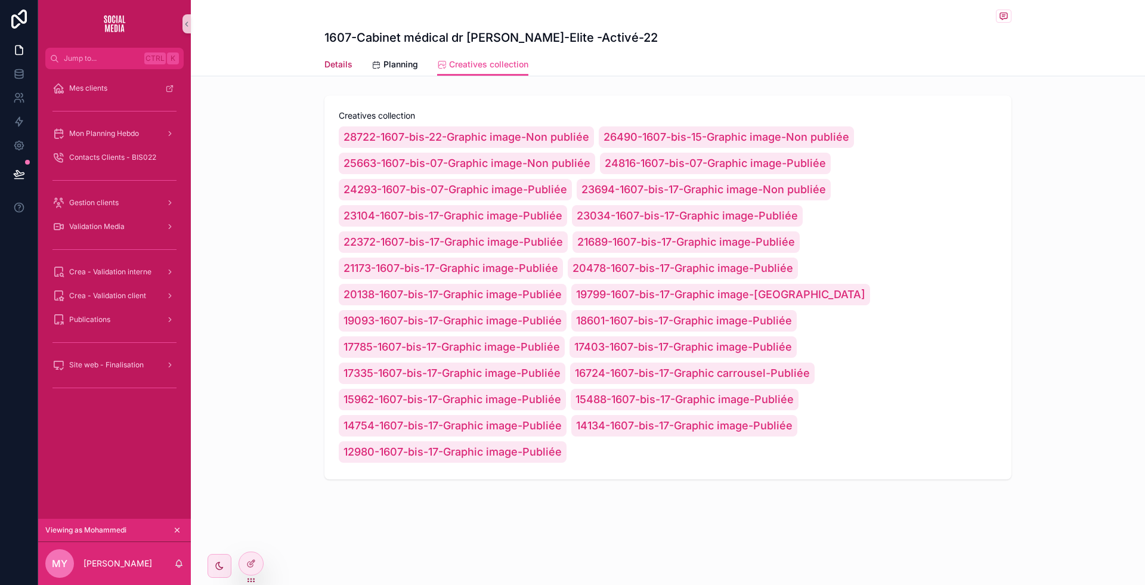
click at [339, 61] on span "Details" at bounding box center [339, 64] width 28 height 12
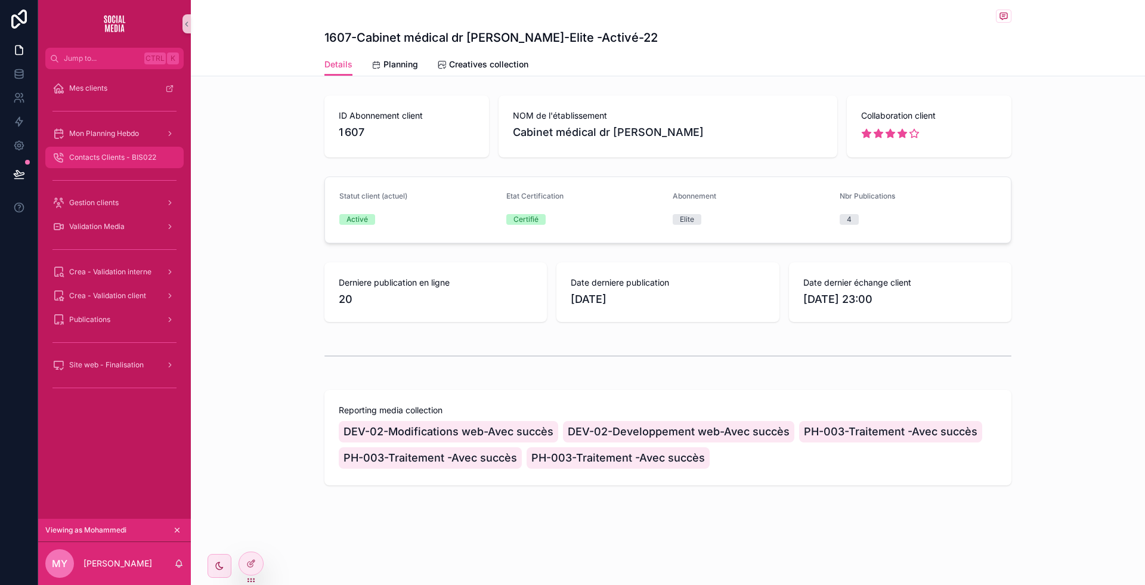
click at [124, 157] on span "Contacts Clients - BIS022" at bounding box center [112, 158] width 87 height 10
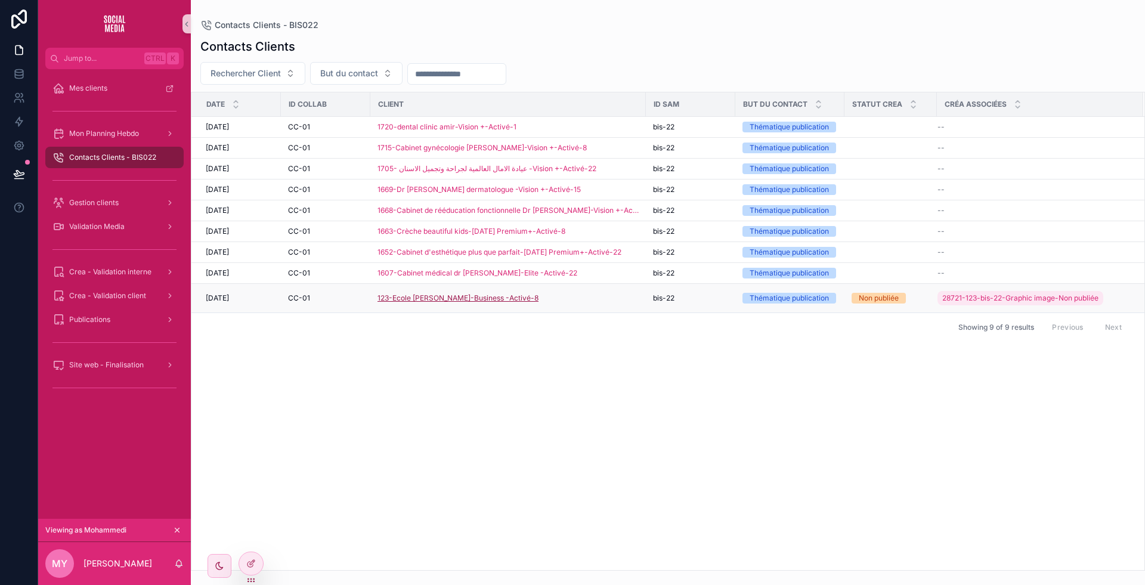
click at [508, 293] on span "123-Ecole [PERSON_NAME]-Business -Activé-8" at bounding box center [458, 298] width 161 height 10
click at [607, 272] on div "1607-Cabinet médical dr [PERSON_NAME]-Elite -Activé-22" at bounding box center [508, 273] width 261 height 10
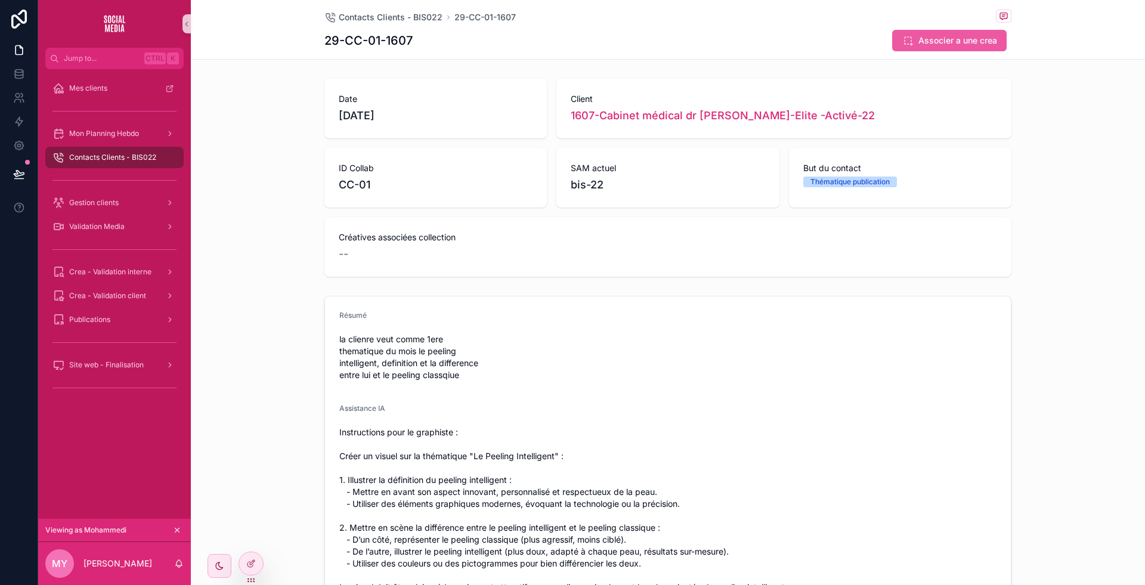
click at [925, 43] on span "Associer a une crea" at bounding box center [958, 41] width 79 height 12
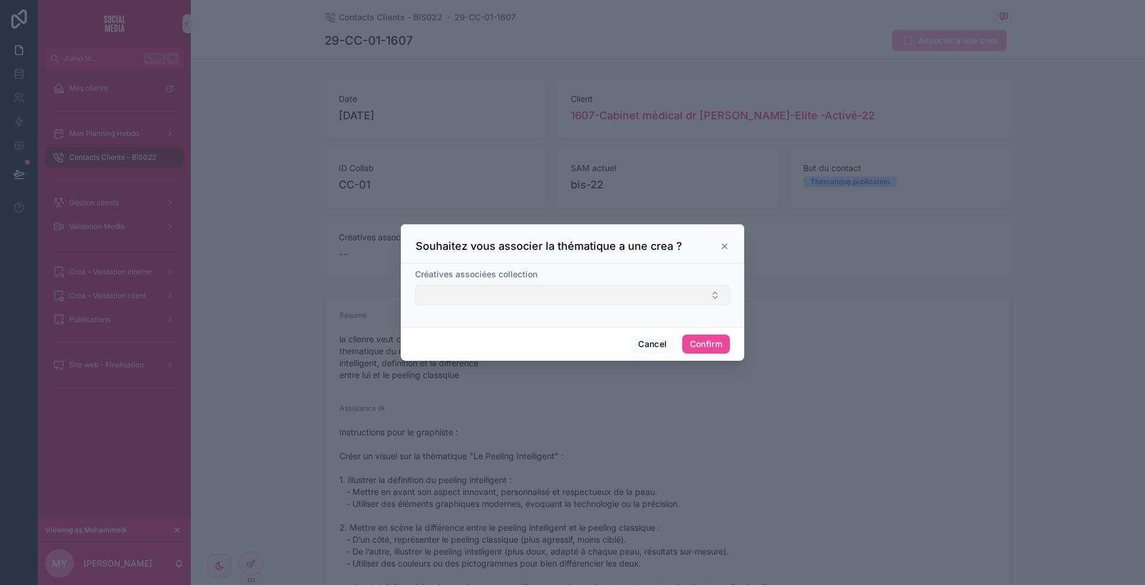
click at [587, 301] on button "Select Button" at bounding box center [572, 295] width 315 height 20
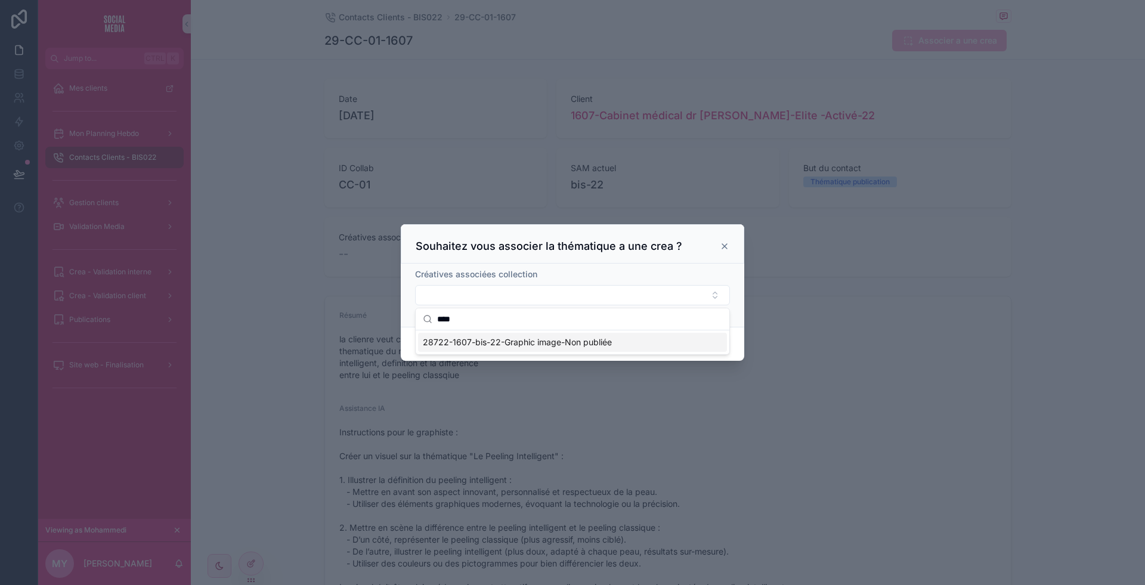
type input "****"
click at [597, 338] on span "28722-1607-bis-22-Graphic image-Non publiée" at bounding box center [517, 342] width 189 height 12
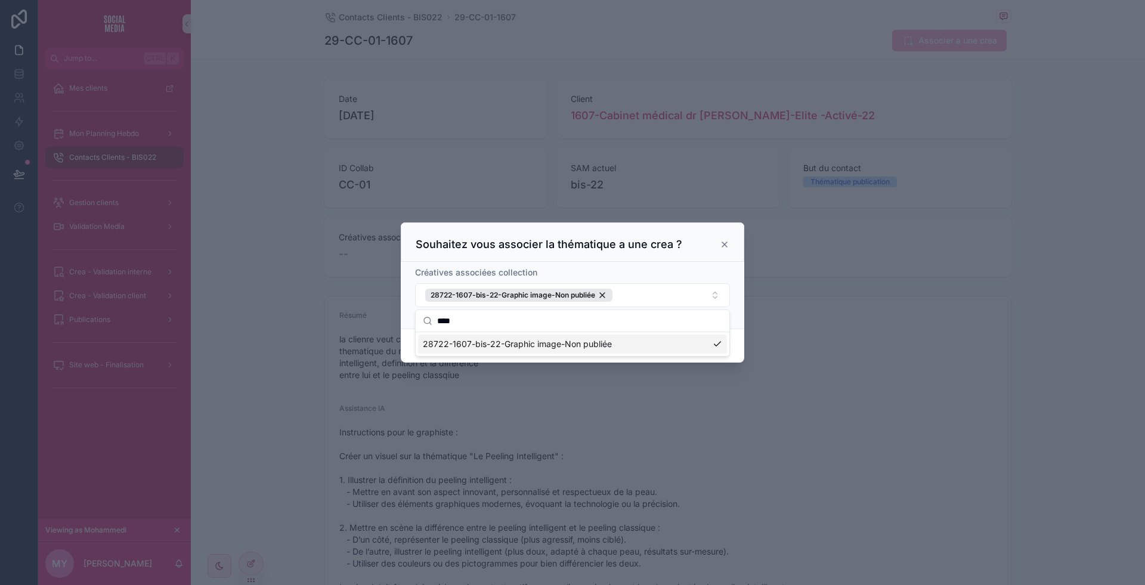
click at [676, 273] on div "Créatives associées collection" at bounding box center [572, 273] width 315 height 12
click at [650, 296] on button "28722-1607-bis-22-Graphic image-Non publiée" at bounding box center [572, 295] width 315 height 24
click at [727, 242] on icon at bounding box center [725, 245] width 10 height 10
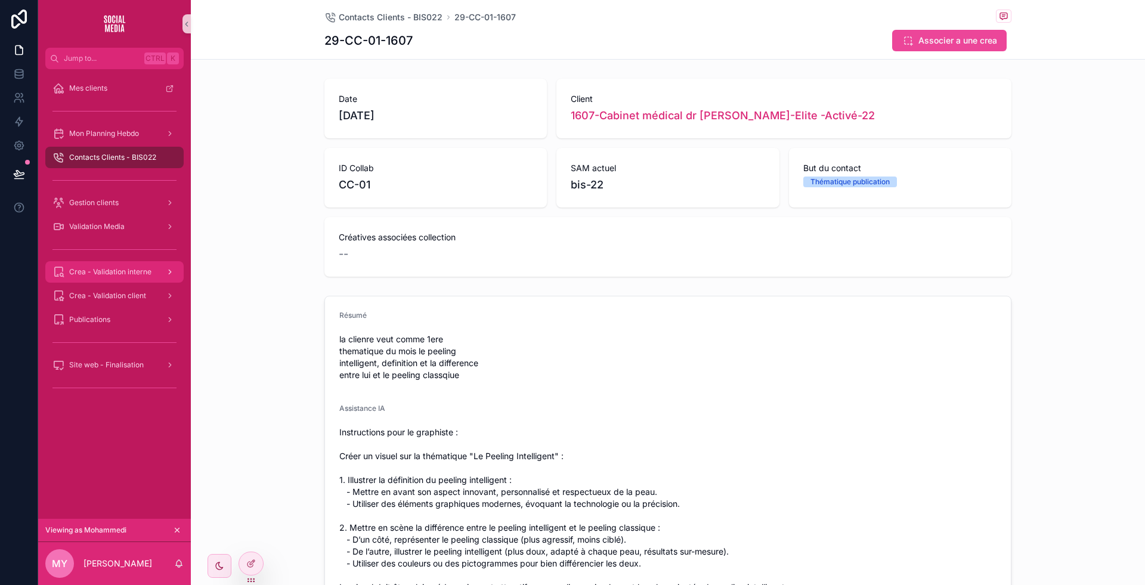
click at [127, 265] on div "Crea - Validation interne" at bounding box center [114, 271] width 124 height 19
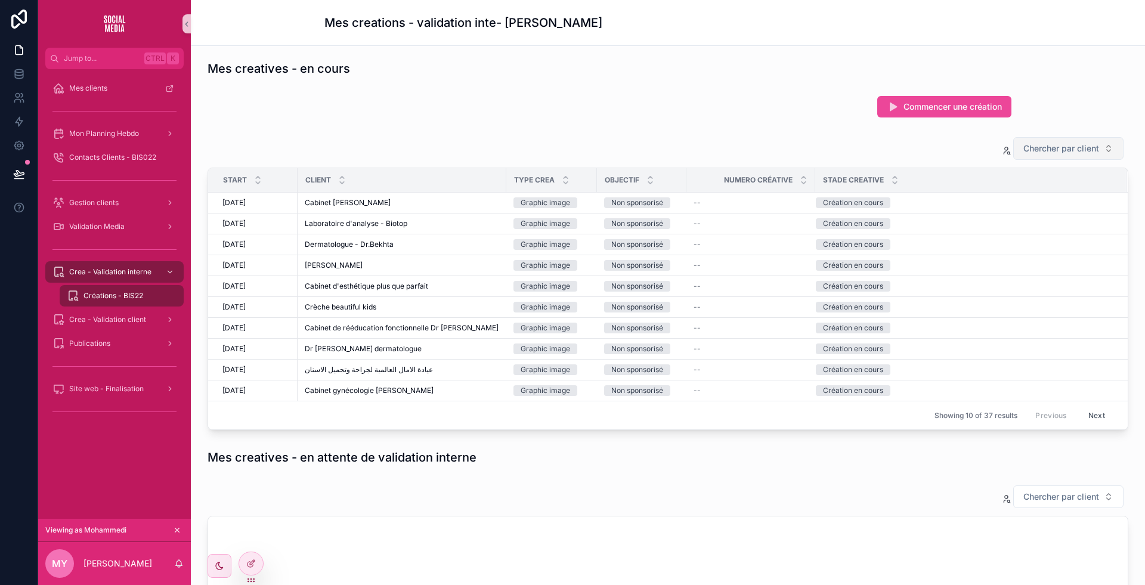
click at [1031, 152] on span "Chercher par client" at bounding box center [1062, 149] width 76 height 12
click at [761, 152] on div "Chercher par client" at bounding box center [668, 149] width 921 height 24
click at [139, 149] on div "Contacts Clients - BIS022" at bounding box center [114, 157] width 124 height 19
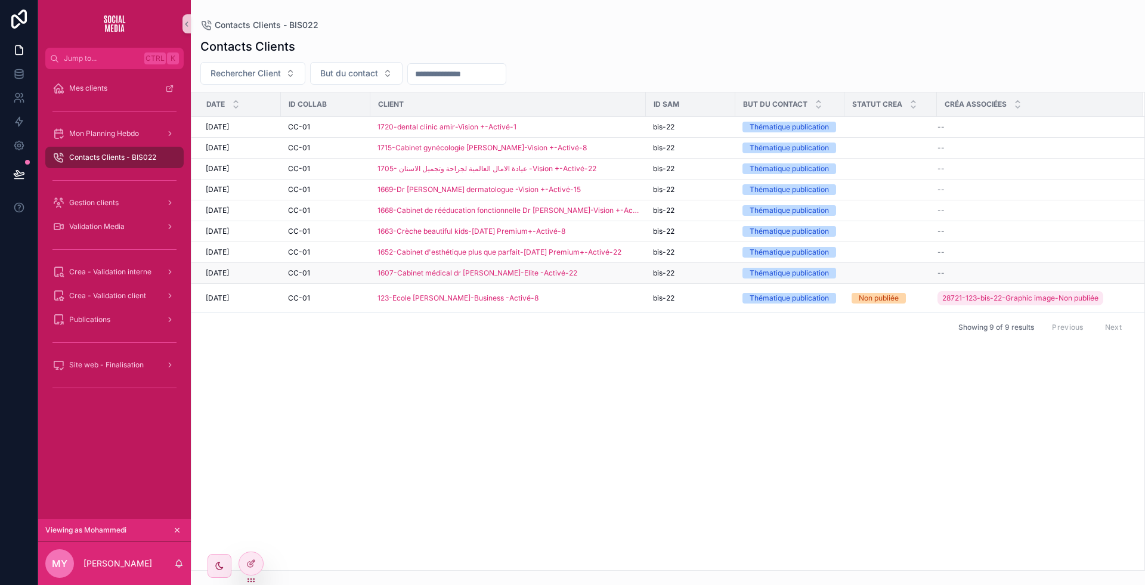
click at [986, 274] on div "--" at bounding box center [1033, 273] width 191 height 10
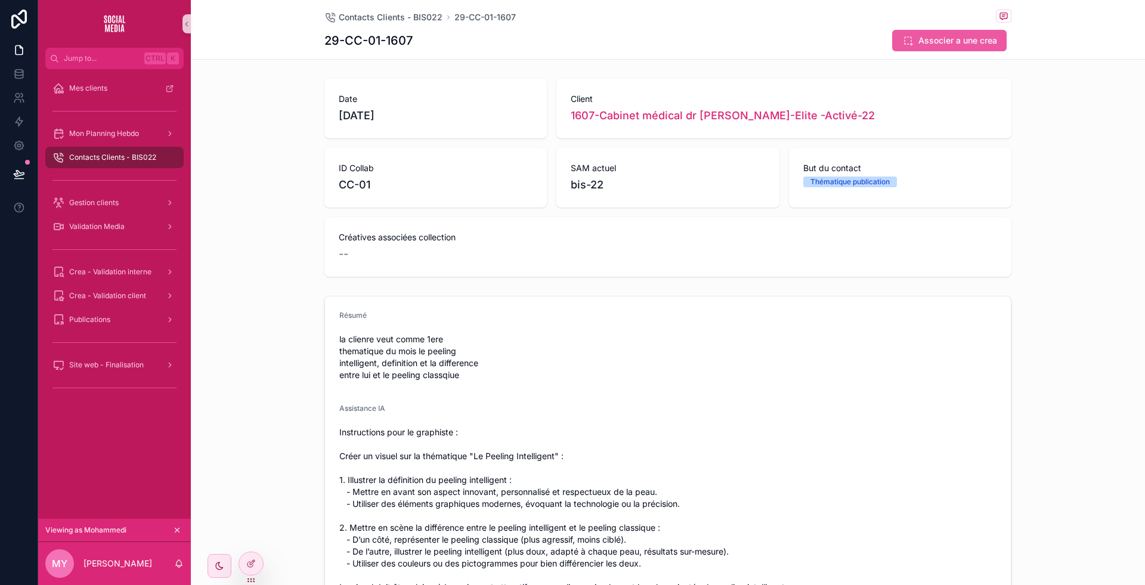
click at [957, 39] on span "Associer a une crea" at bounding box center [958, 41] width 79 height 12
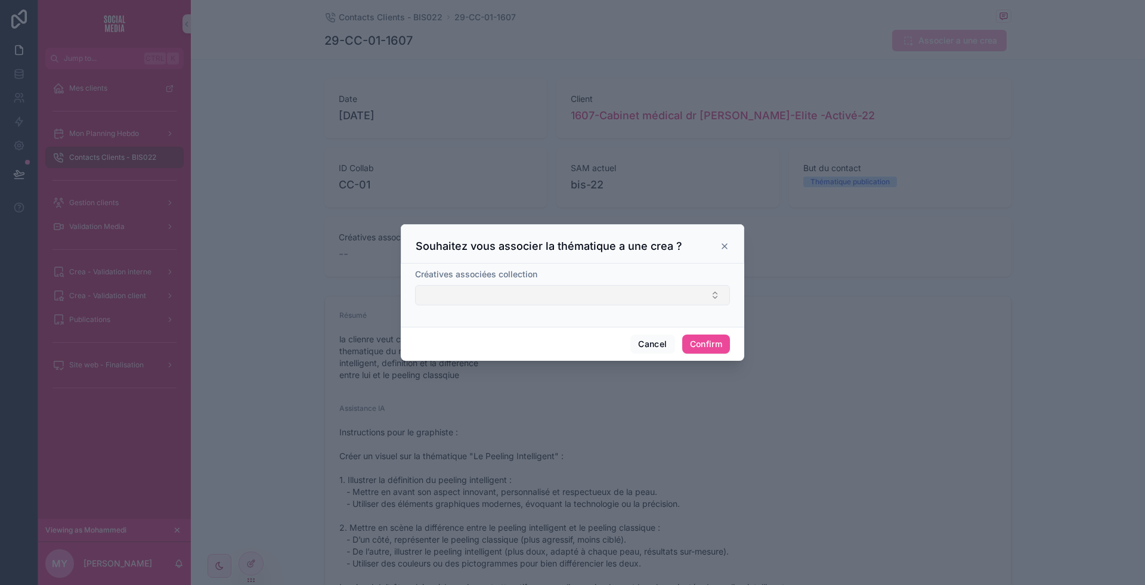
click at [542, 302] on button "Select Button" at bounding box center [572, 295] width 315 height 20
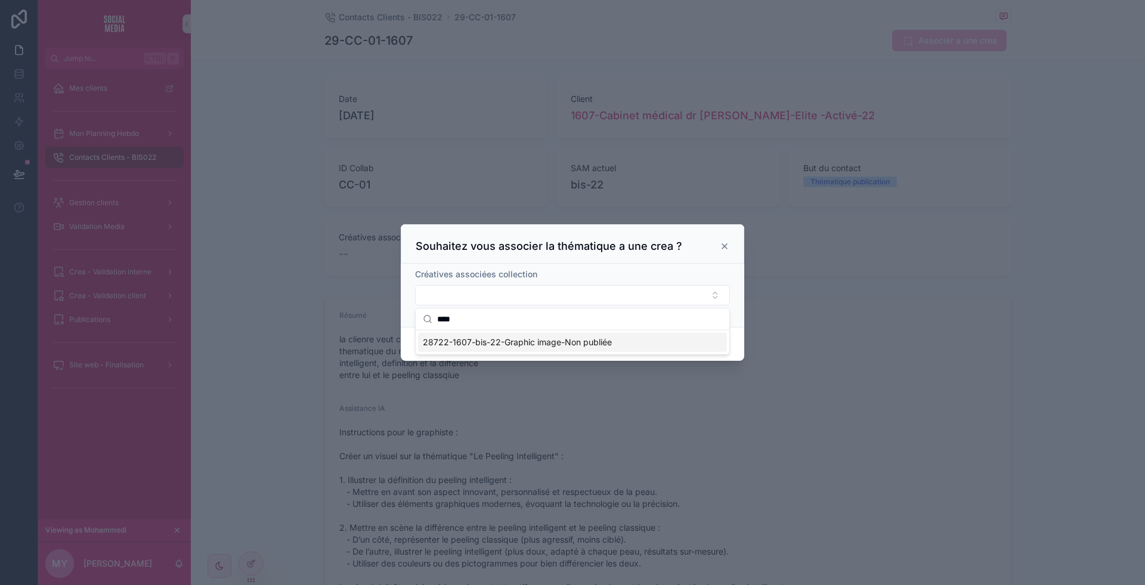
type input "****"
click at [726, 245] on icon at bounding box center [724, 246] width 5 height 5
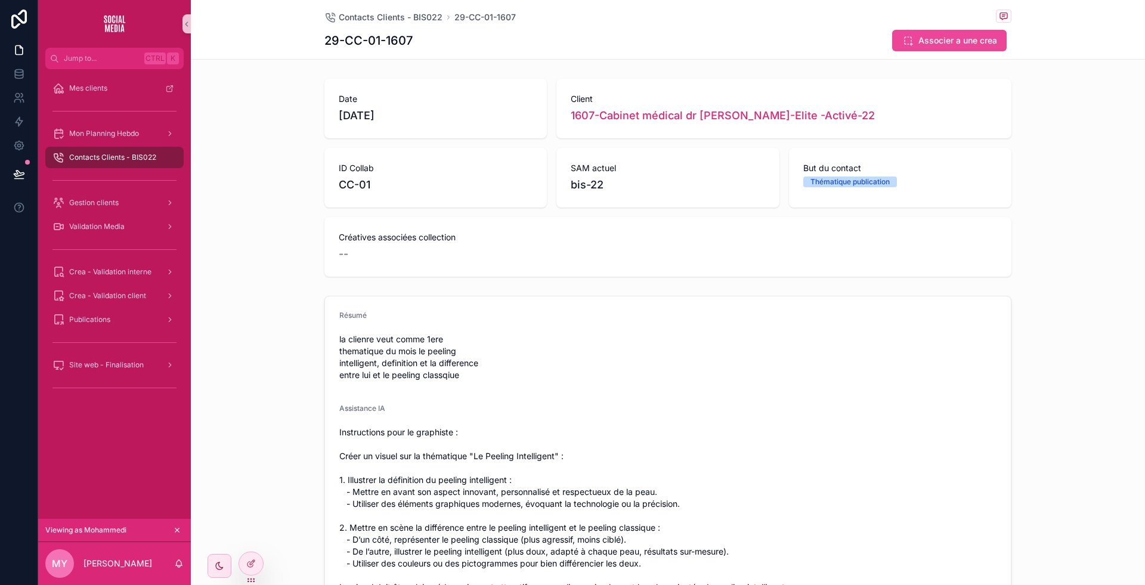
click at [123, 164] on div "Contacts Clients - BIS022" at bounding box center [114, 157] width 124 height 19
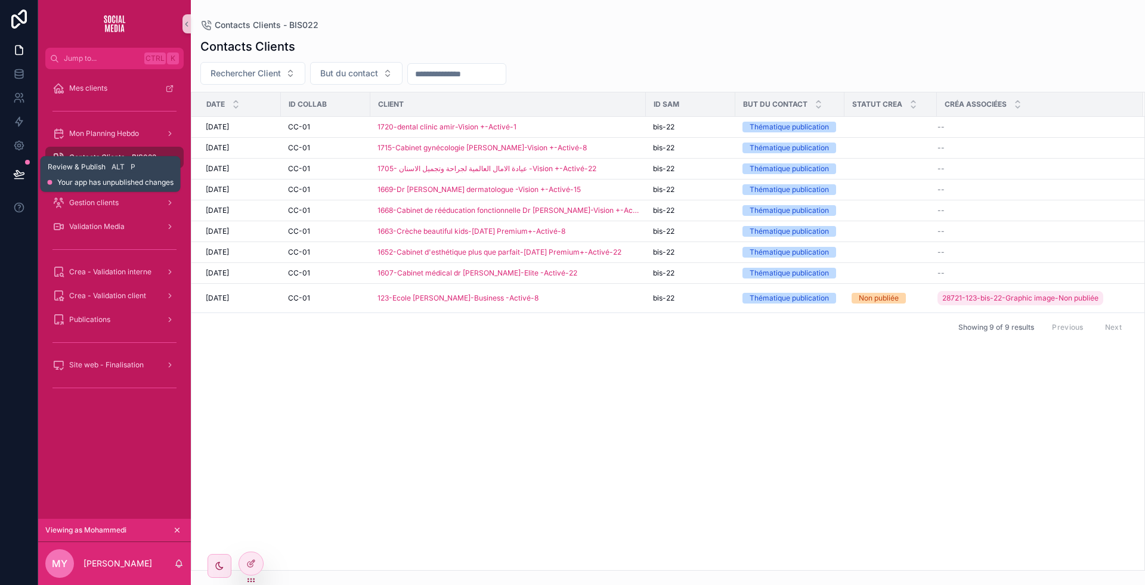
click at [21, 174] on icon at bounding box center [19, 174] width 12 height 12
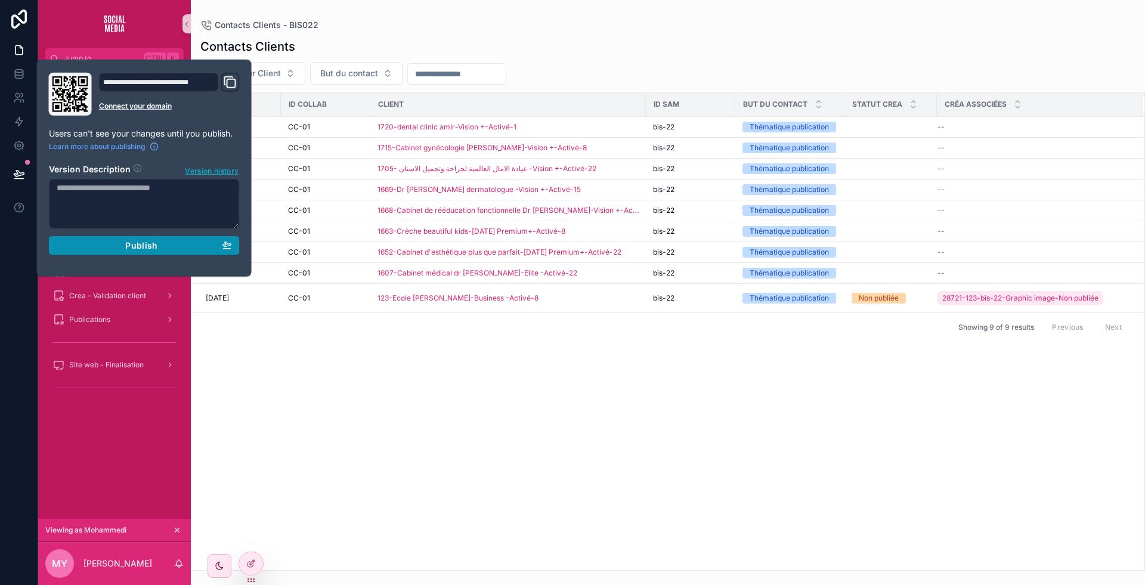
click at [129, 248] on span "Publish" at bounding box center [141, 245] width 32 height 11
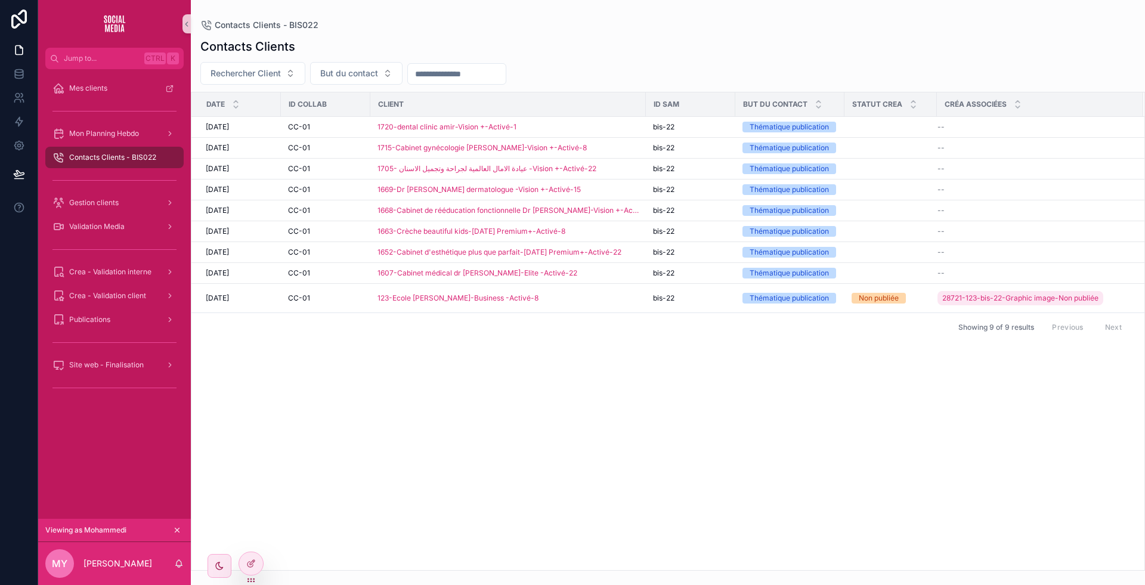
click at [405, 395] on div "Date ID Collab Client ID SAM But du contact Statut CREA Créa associées [DATE] […" at bounding box center [667, 331] width 953 height 478
